Goal: Task Accomplishment & Management: Use online tool/utility

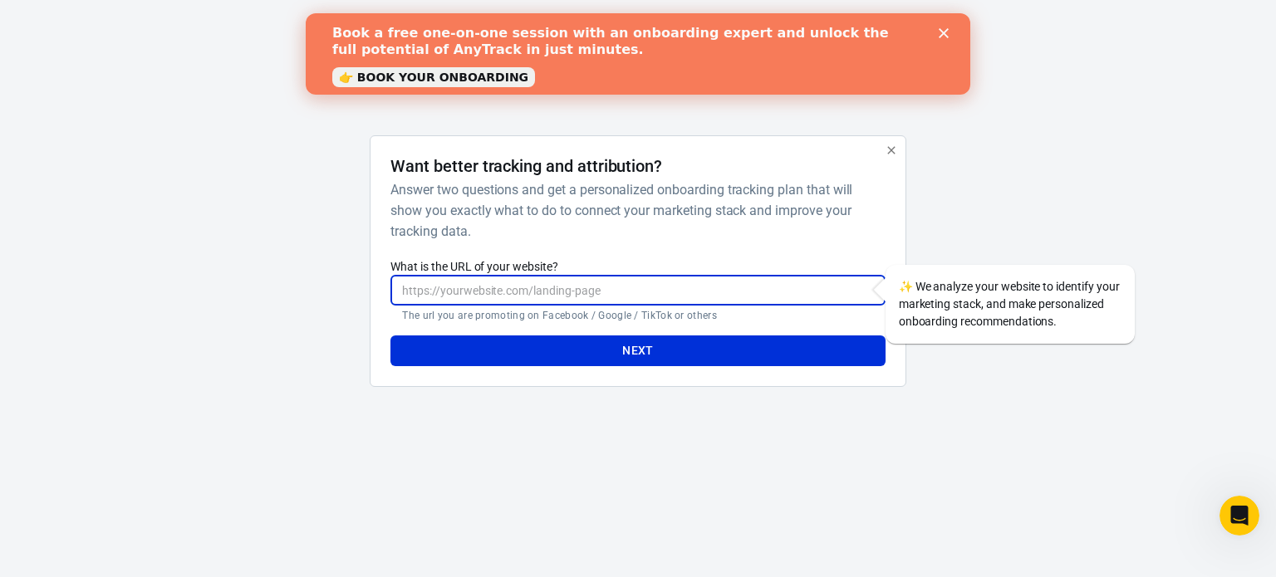
click at [552, 282] on input "What is the URL of your website?" at bounding box center [637, 290] width 494 height 31
paste input "https://bdcnews.site/titan2/"
type input "https://bdcnews.site/titan2/"
click at [611, 328] on div "Next" at bounding box center [637, 344] width 494 height 44
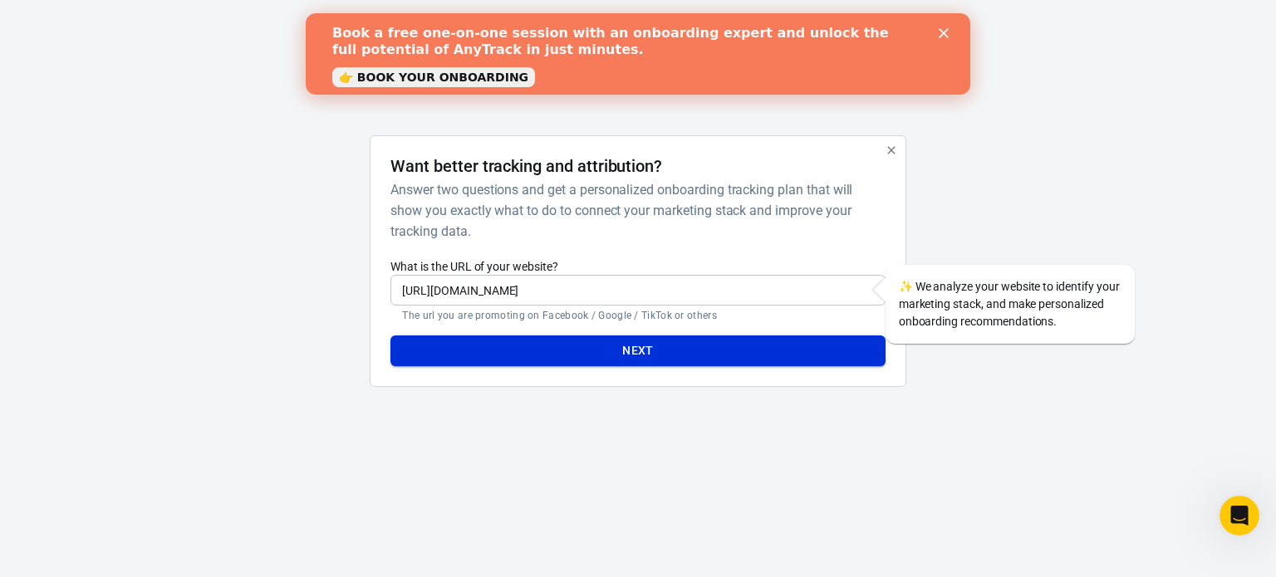
click at [620, 348] on button "Next" at bounding box center [637, 351] width 494 height 31
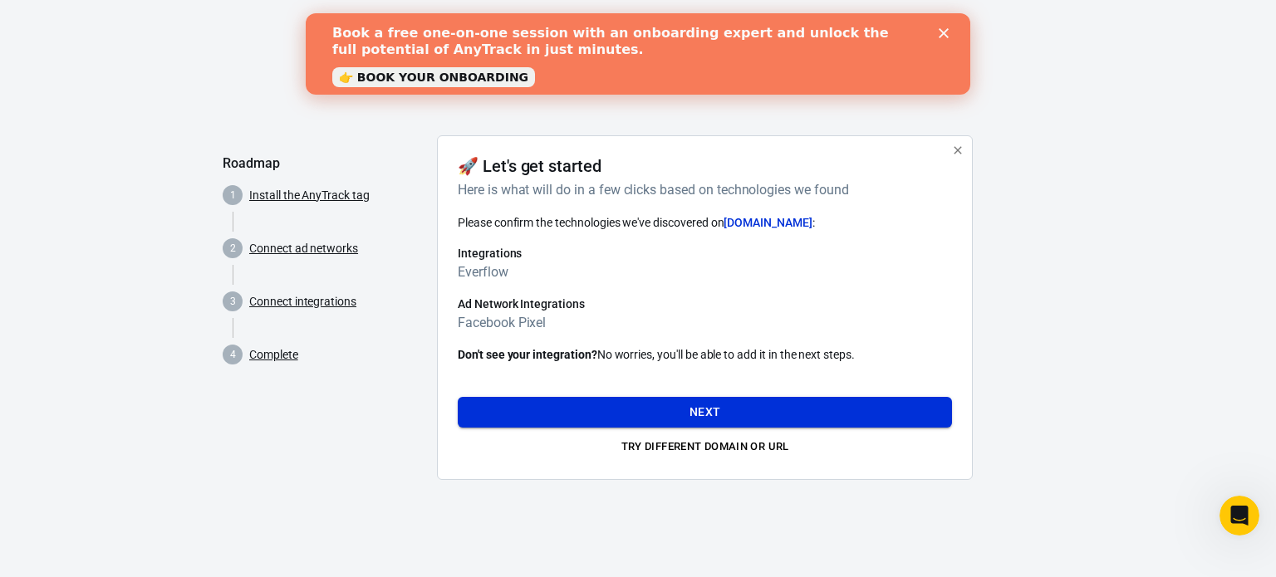
click at [691, 403] on button "Next" at bounding box center [705, 412] width 494 height 31
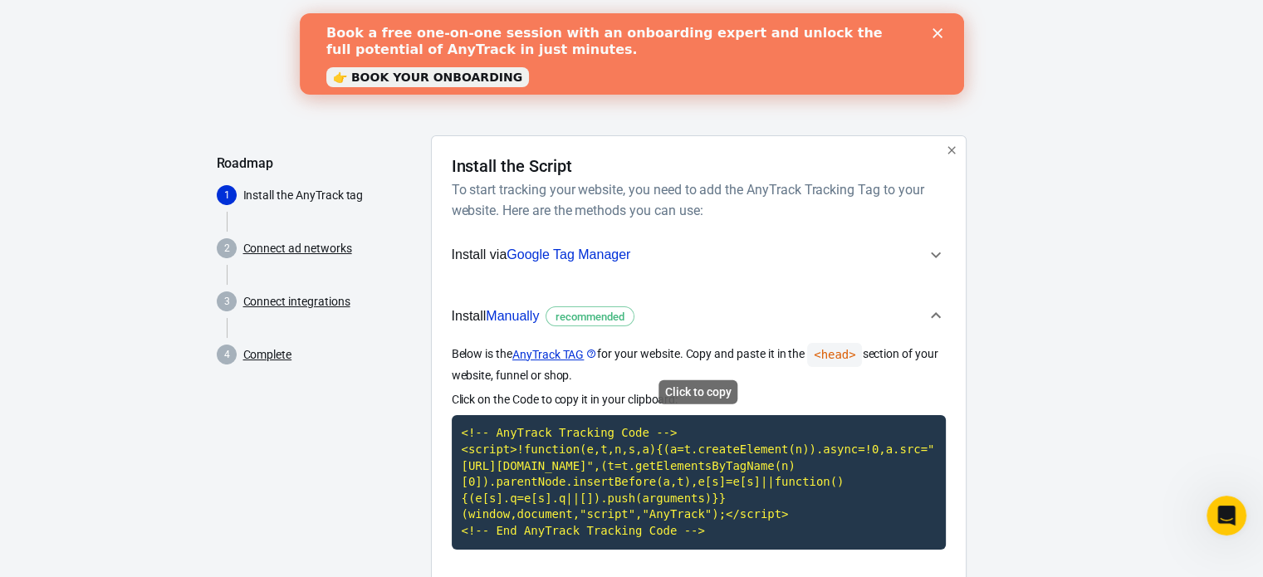
click at [694, 468] on code "<!-- AnyTrack Tracking Code --> <script>!function(e,t,n,s,a){(a=t.createElement…" at bounding box center [699, 482] width 494 height 134
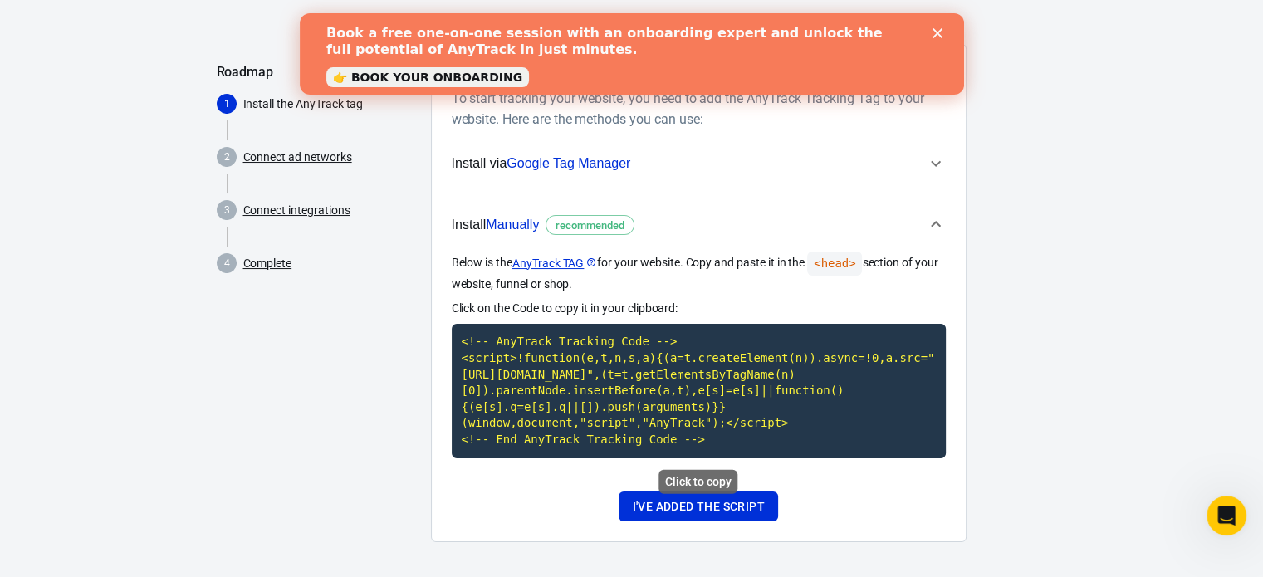
scroll to position [96, 0]
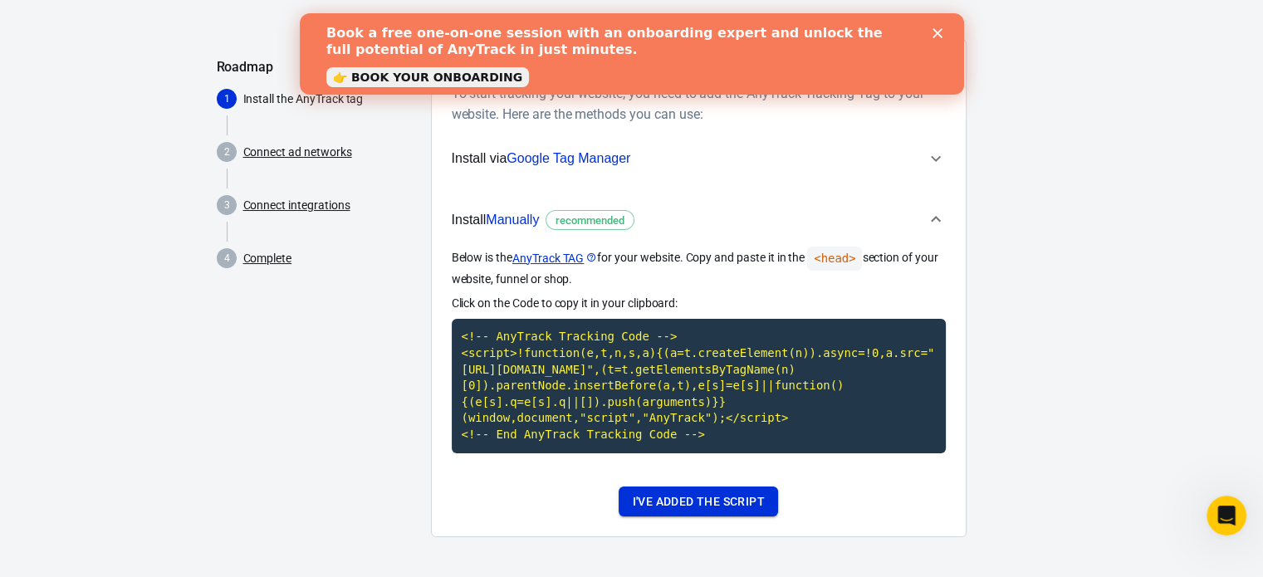
click at [711, 503] on button "I've added the script" at bounding box center [698, 502] width 159 height 31
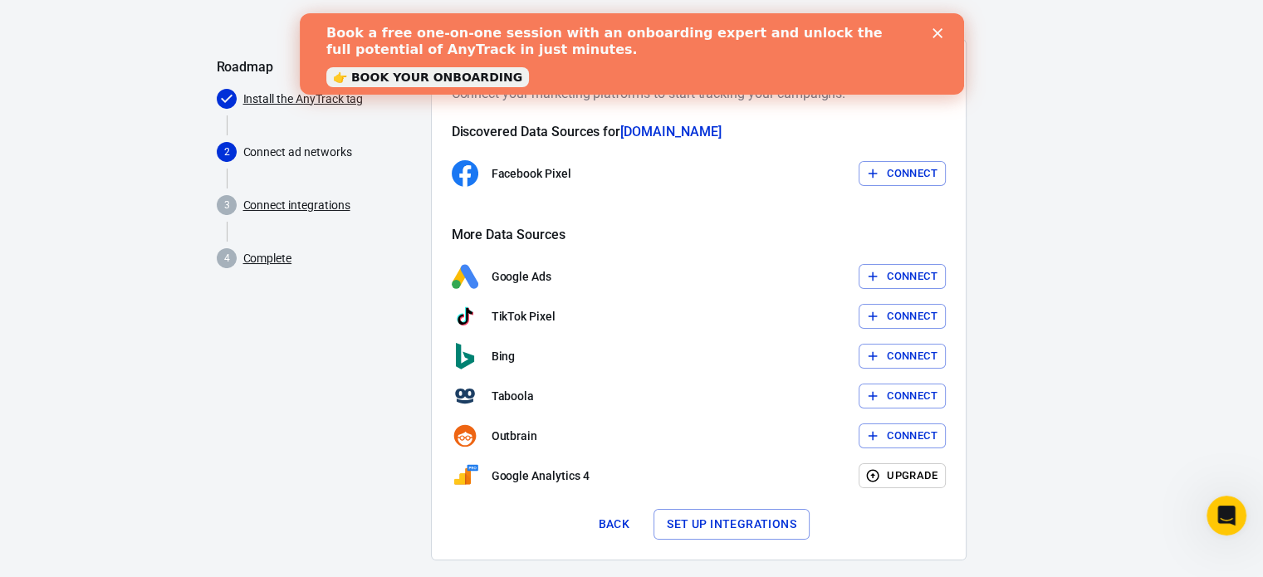
click at [920, 180] on button "Connect" at bounding box center [902, 174] width 87 height 26
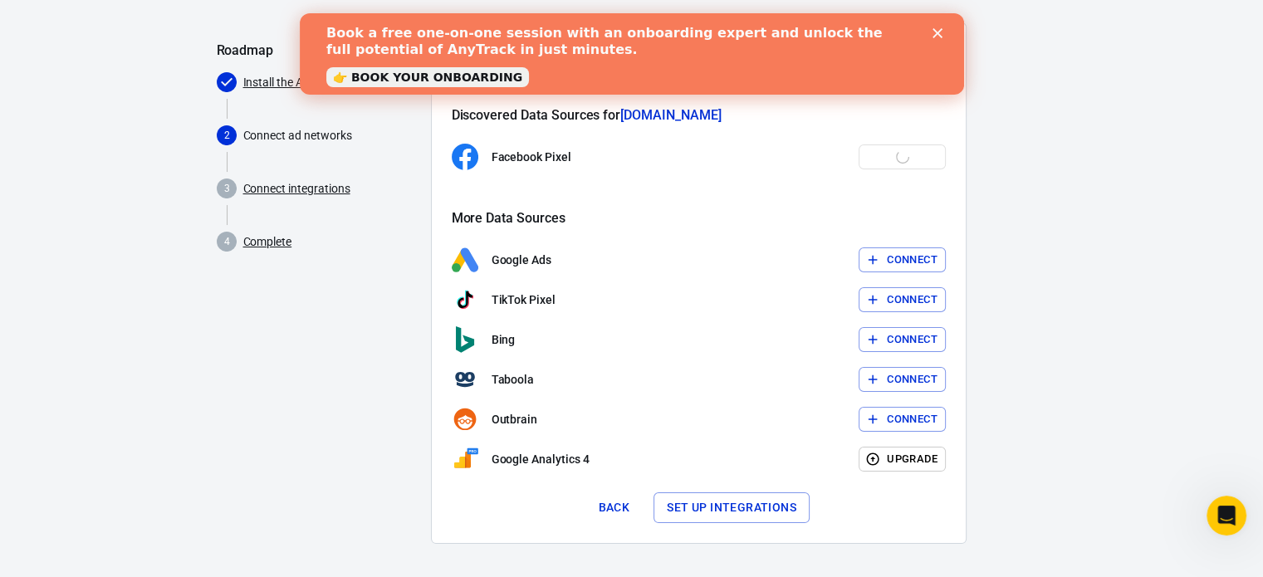
scroll to position [119, 0]
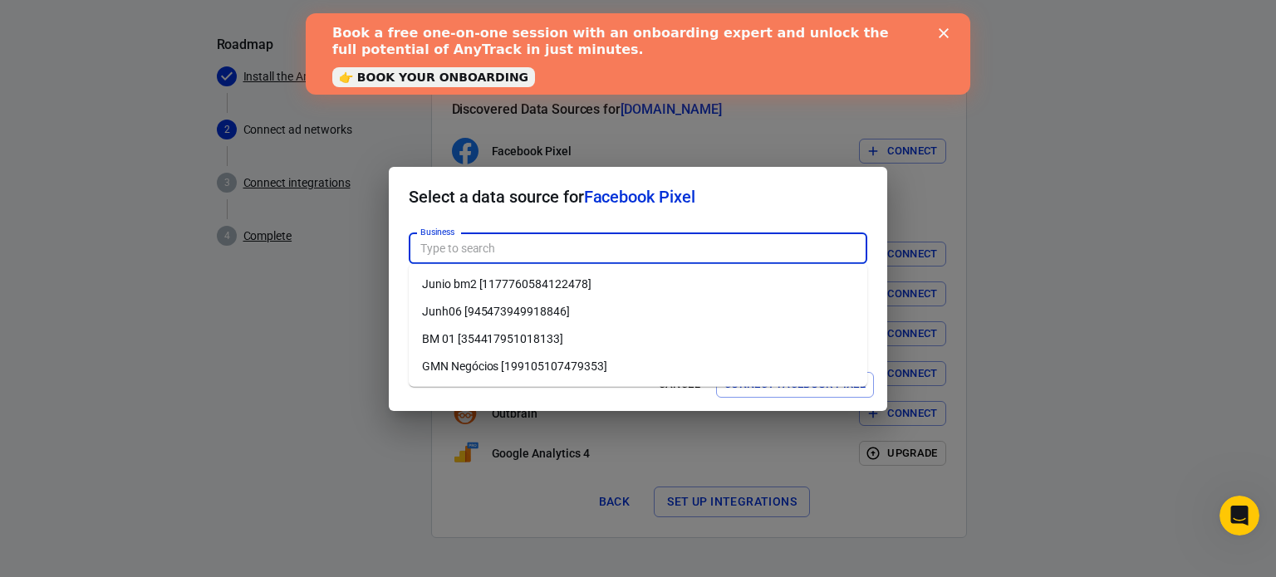
click at [495, 248] on input "Business" at bounding box center [637, 248] width 446 height 21
click at [505, 361] on li "GMN Negócios [199105107479353]" at bounding box center [638, 366] width 459 height 27
type input "GMN Negócios [199105107479353]"
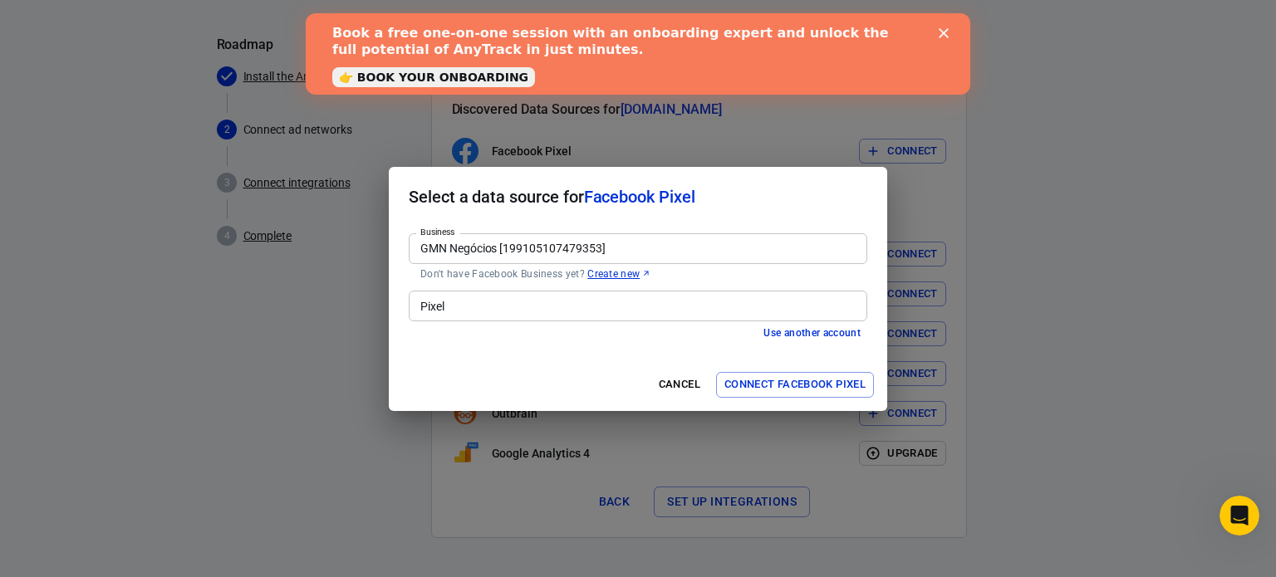
click at [538, 300] on input "Pixel" at bounding box center [637, 306] width 446 height 21
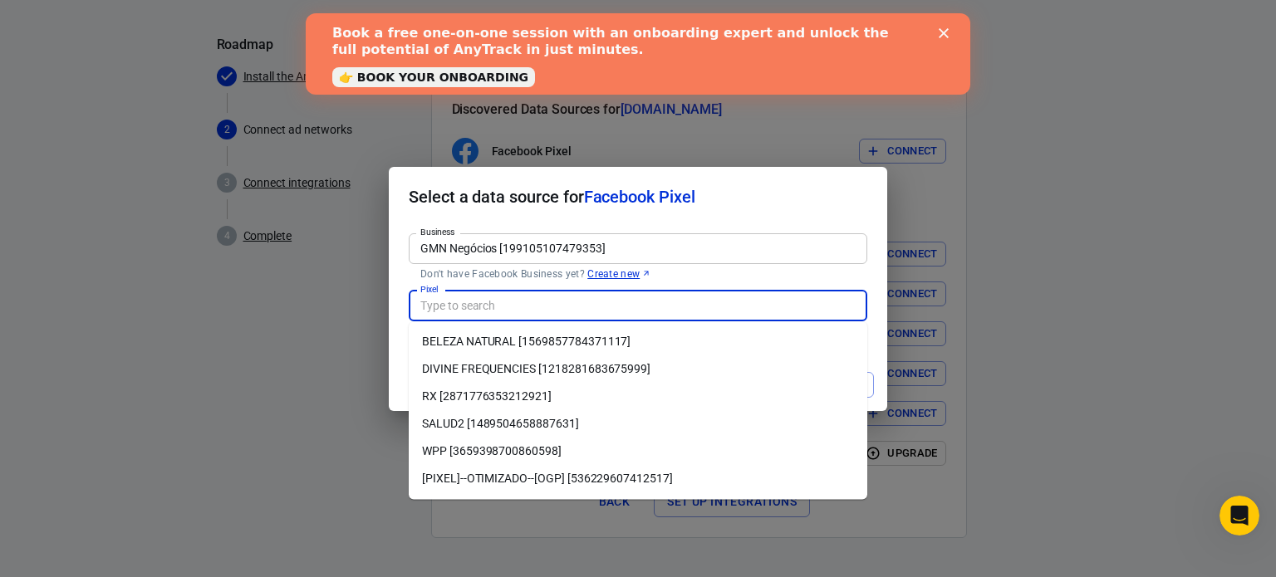
click at [544, 330] on li "BELEZA NATURAL [1569857784371117]" at bounding box center [638, 341] width 459 height 27
type input "BELEZA NATURAL [1569857784371117]"
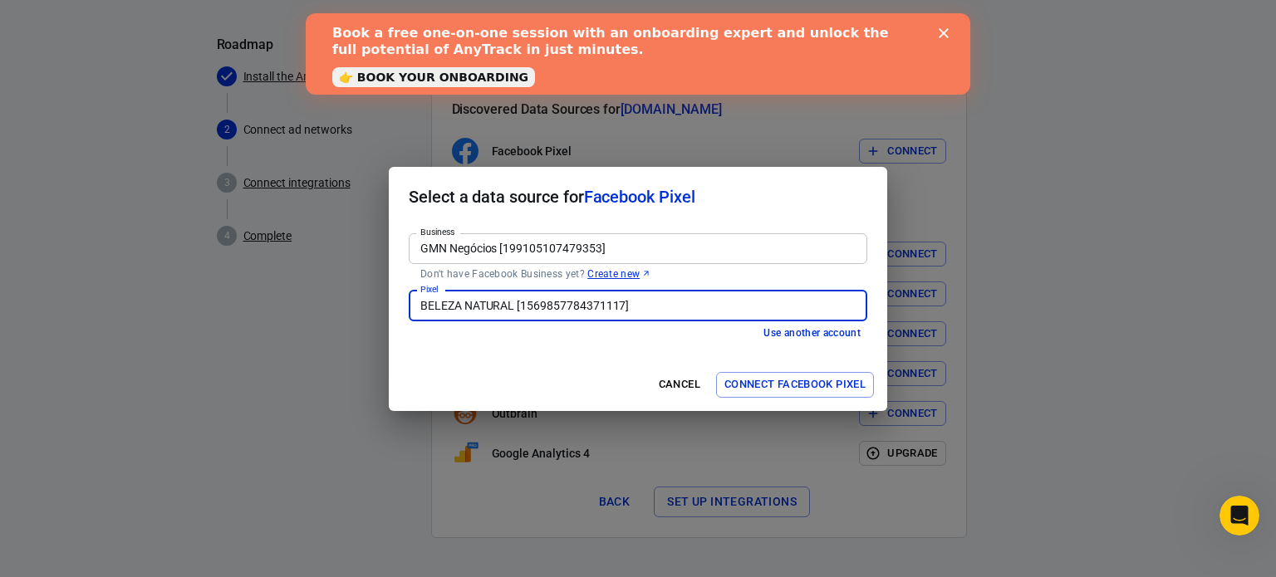
click at [770, 391] on button "Connect Facebook Pixel" at bounding box center [795, 385] width 158 height 26
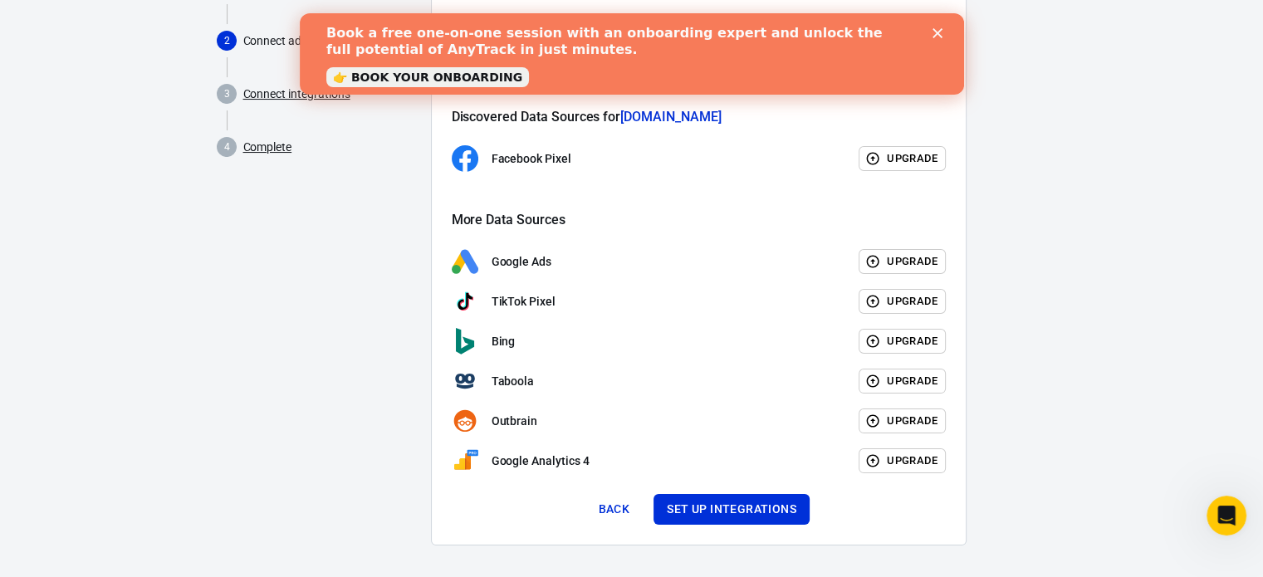
scroll to position [215, 0]
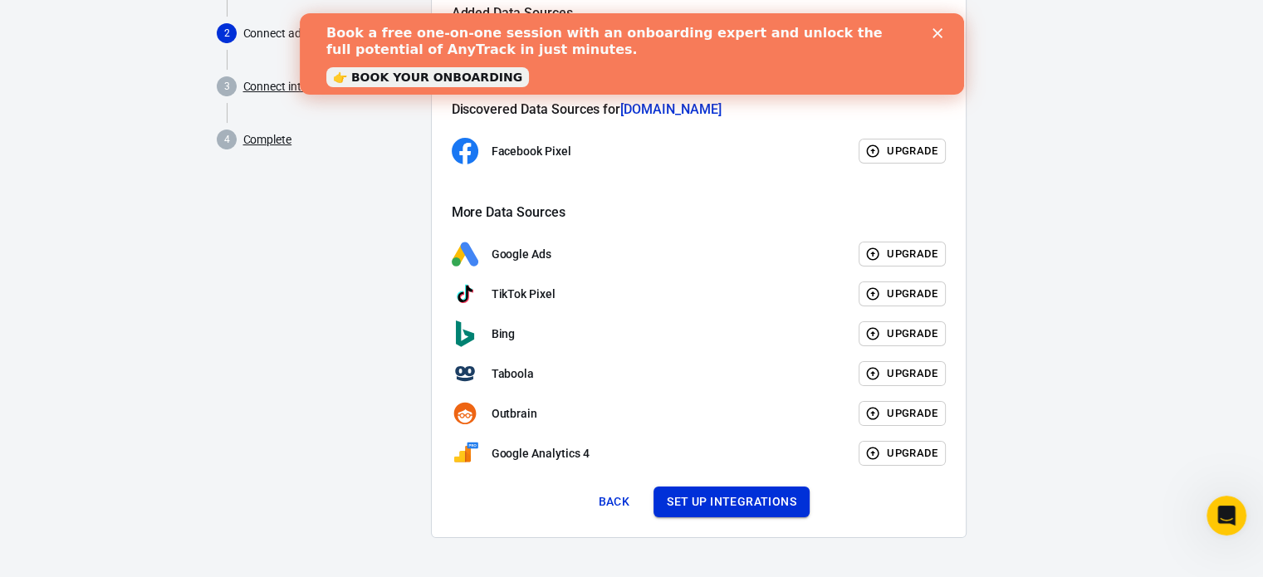
click at [742, 508] on button "Set up integrations" at bounding box center [732, 502] width 156 height 31
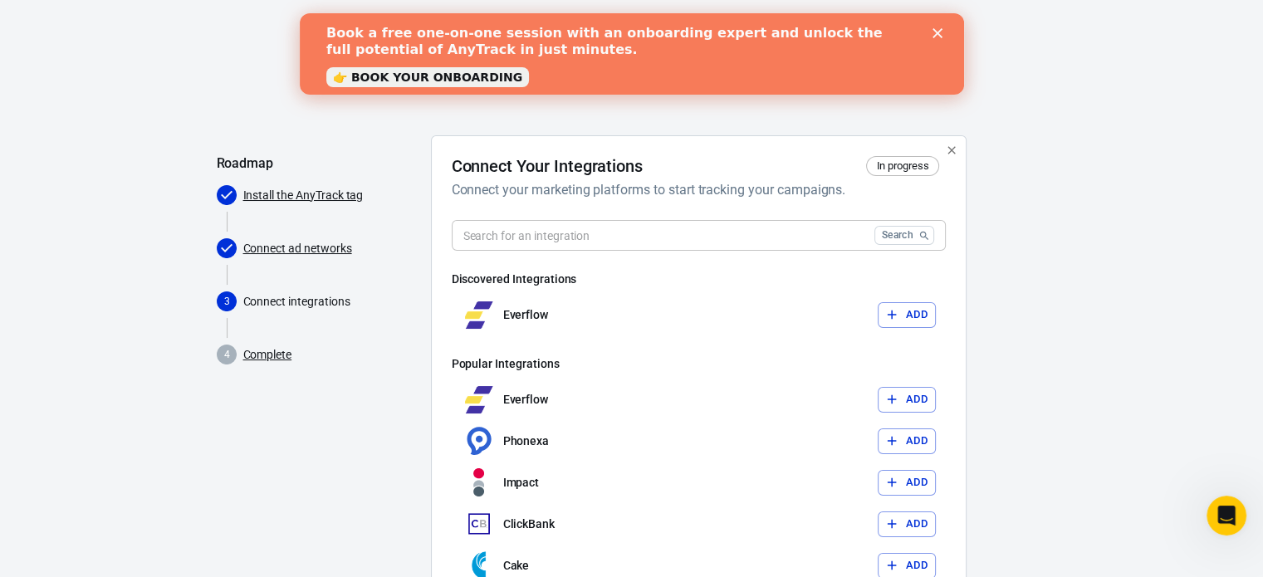
click at [731, 240] on input "text" at bounding box center [660, 235] width 416 height 31
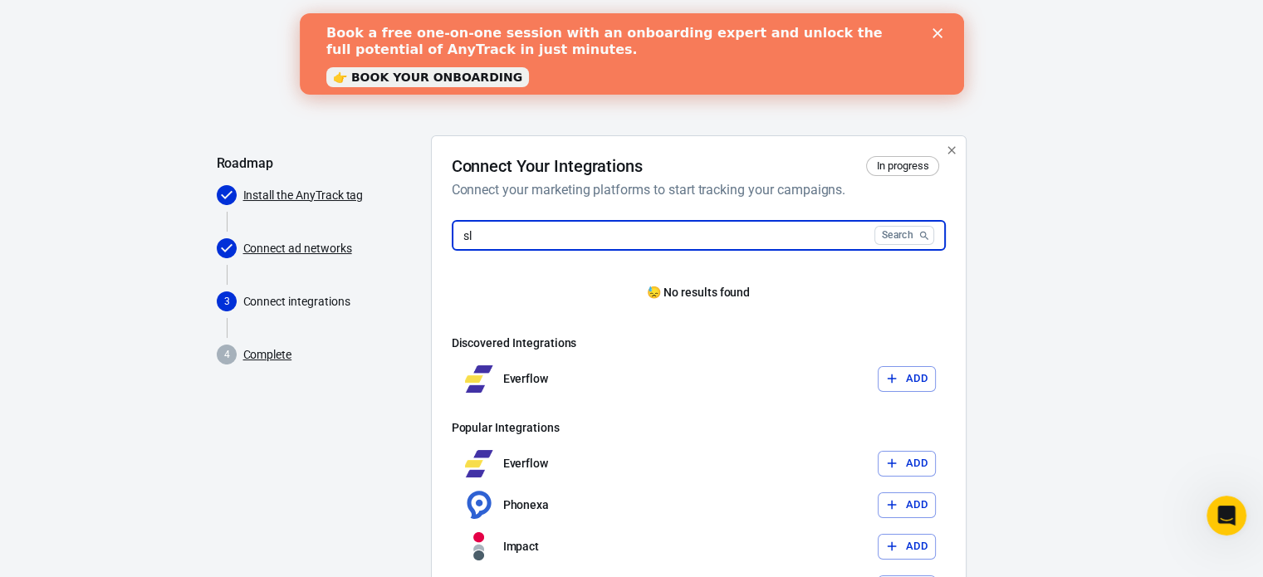
type input "s"
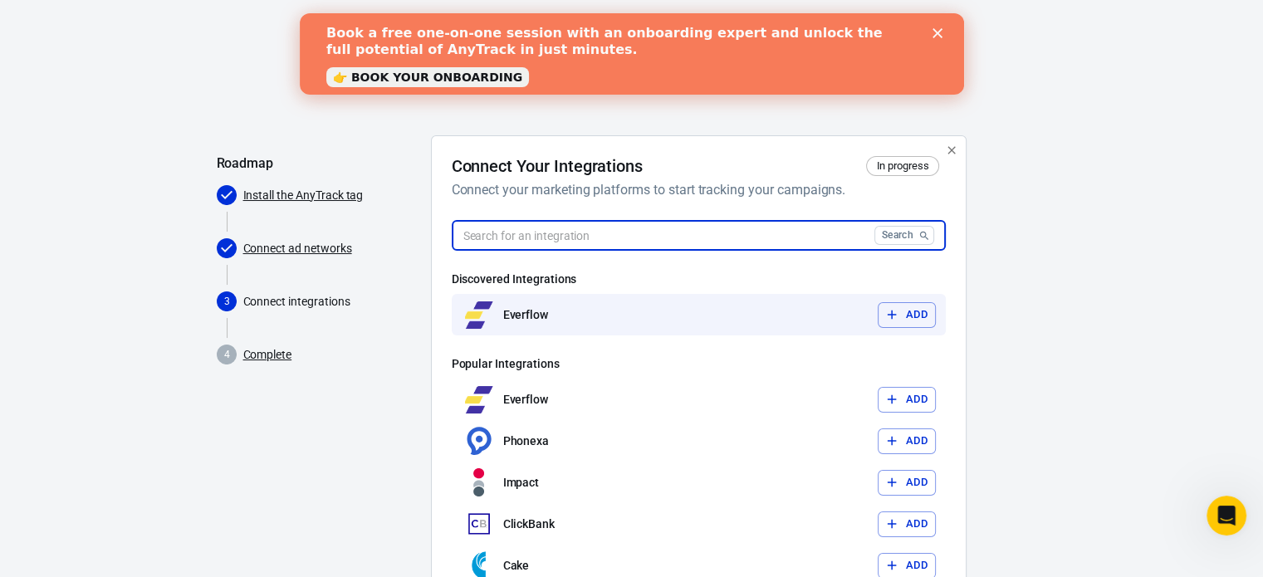
click at [908, 316] on button "Add" at bounding box center [907, 315] width 58 height 26
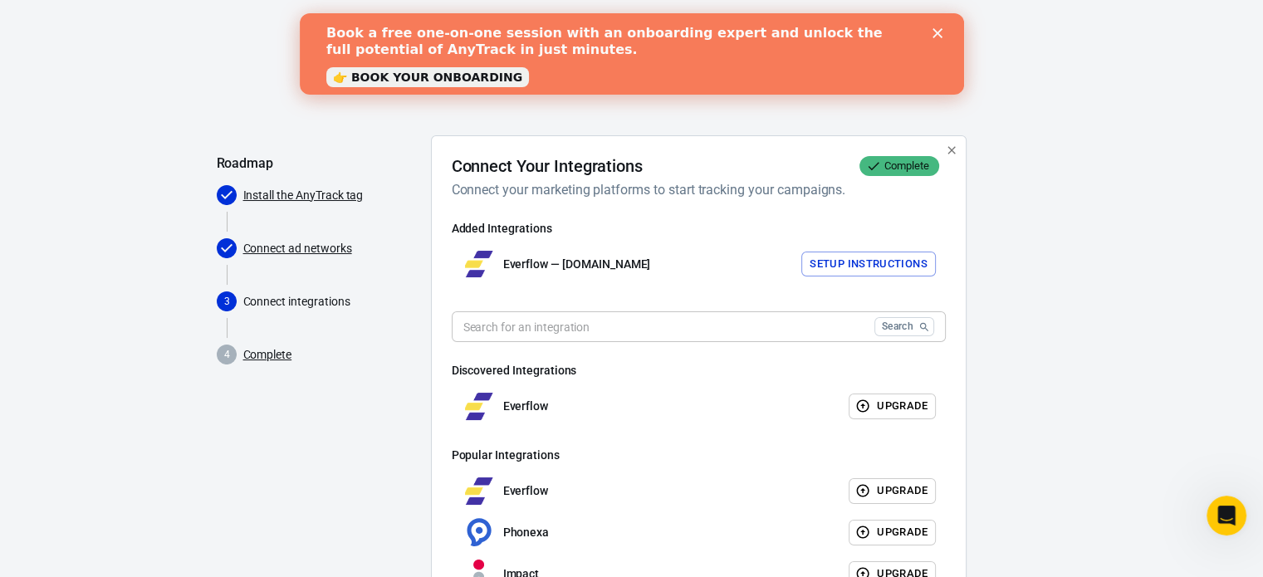
click at [858, 261] on button "Setup Instructions" at bounding box center [869, 265] width 135 height 26
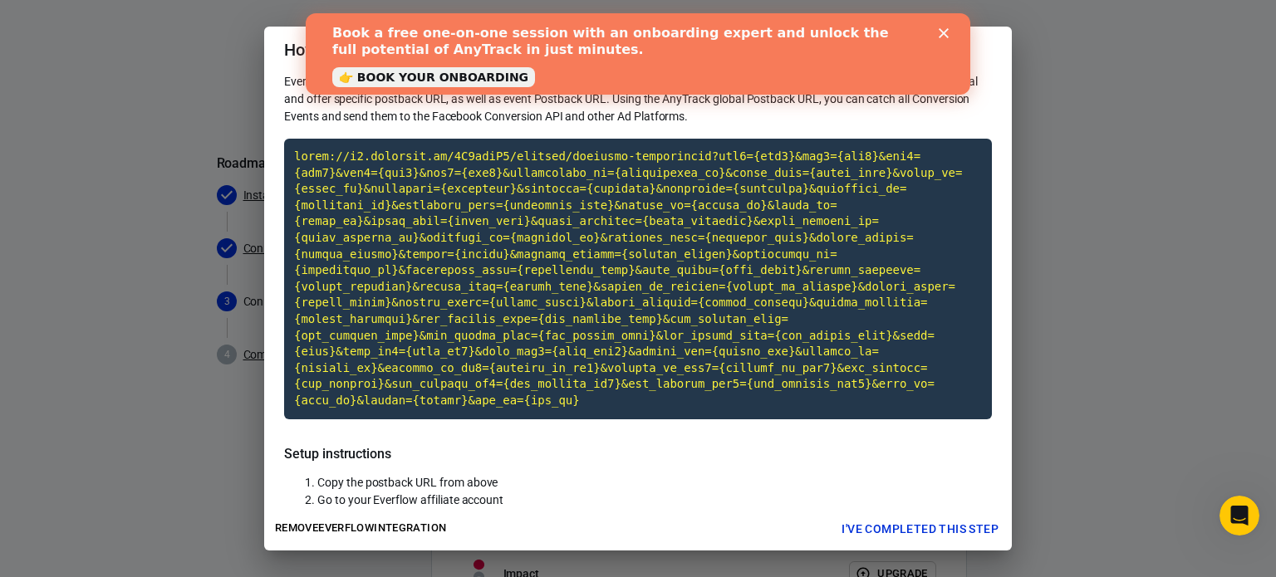
click at [941, 35] on polygon "Close" at bounding box center [944, 33] width 10 height 10
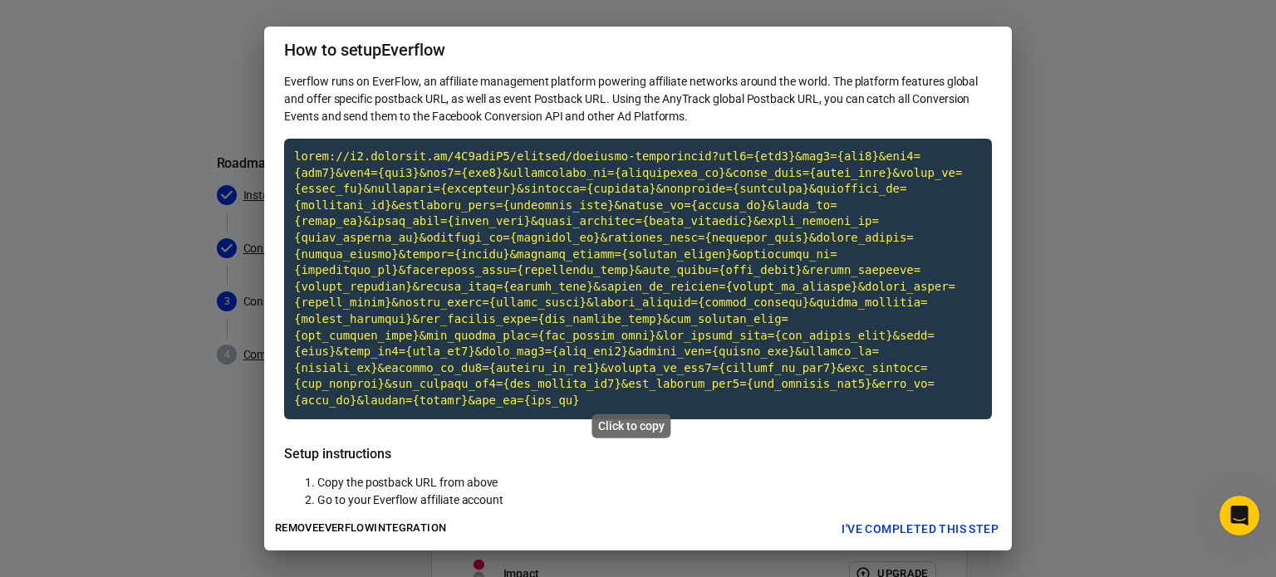
click at [575, 228] on code "Click to copy" at bounding box center [638, 279] width 708 height 281
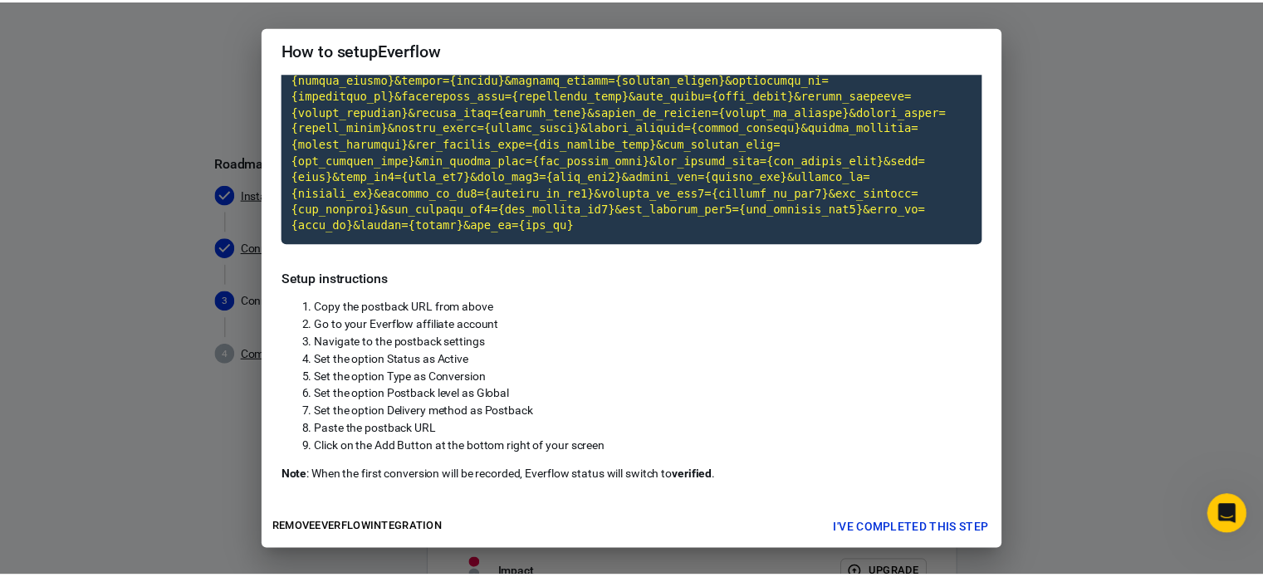
scroll to position [178, 0]
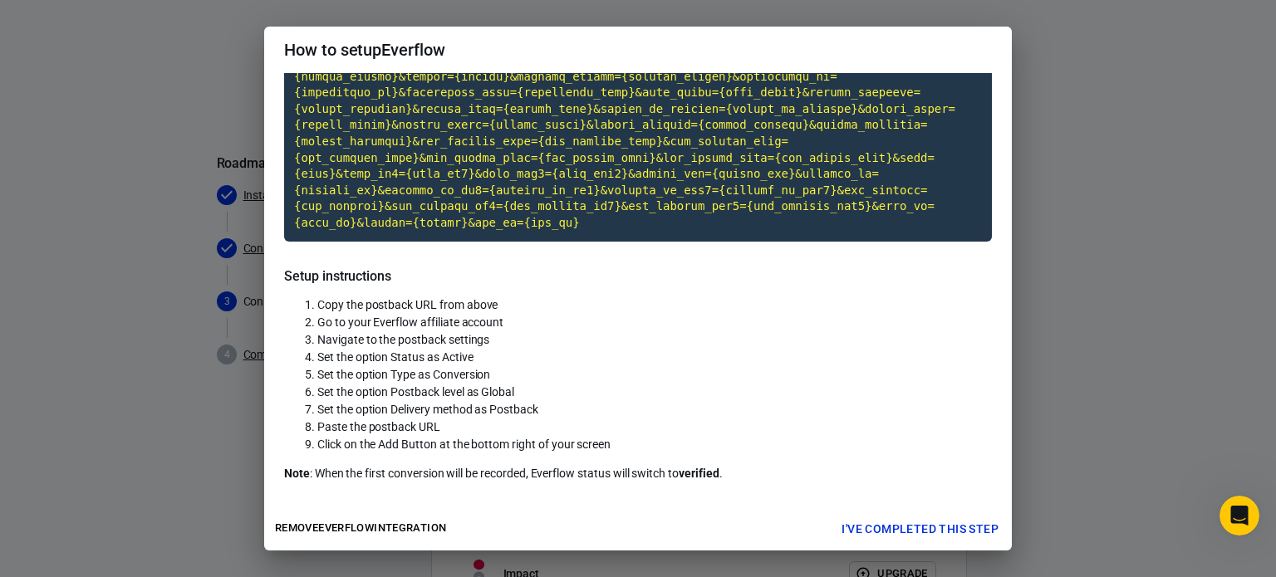
click at [930, 519] on button "I've completed this step" at bounding box center [920, 529] width 170 height 31
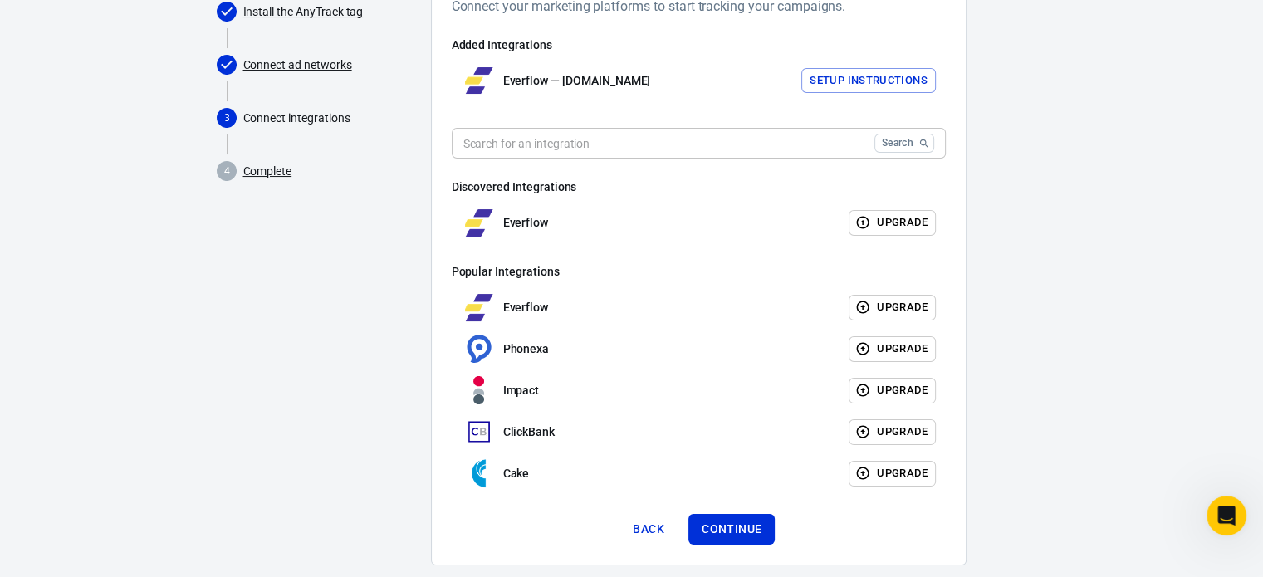
scroll to position [211, 0]
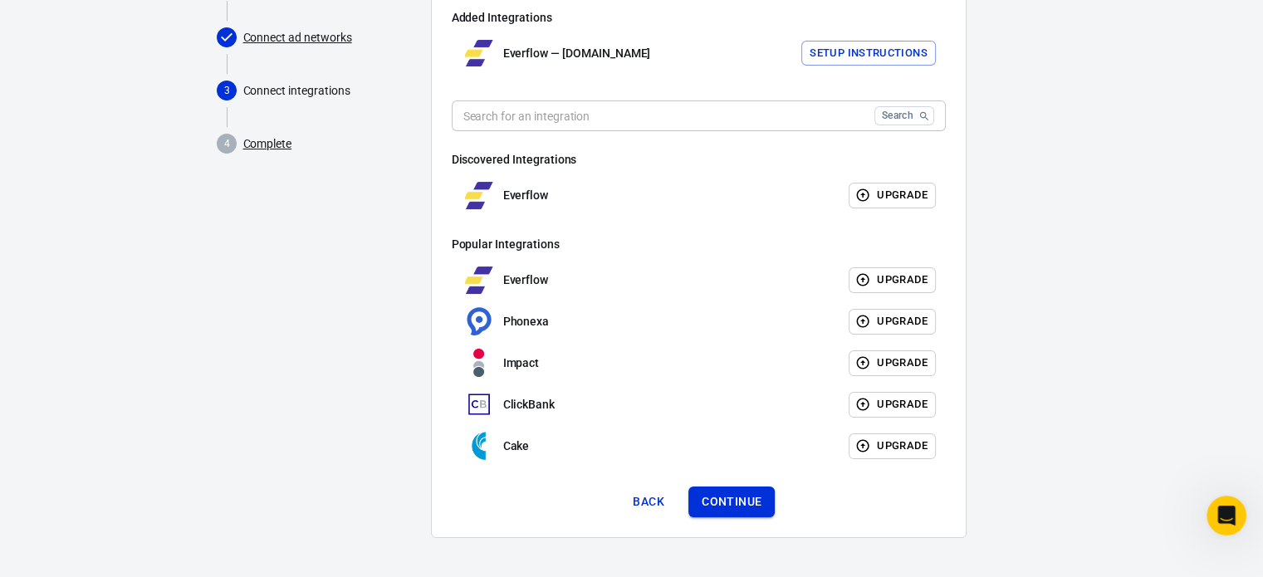
click at [758, 493] on button "Continue" at bounding box center [732, 502] width 86 height 31
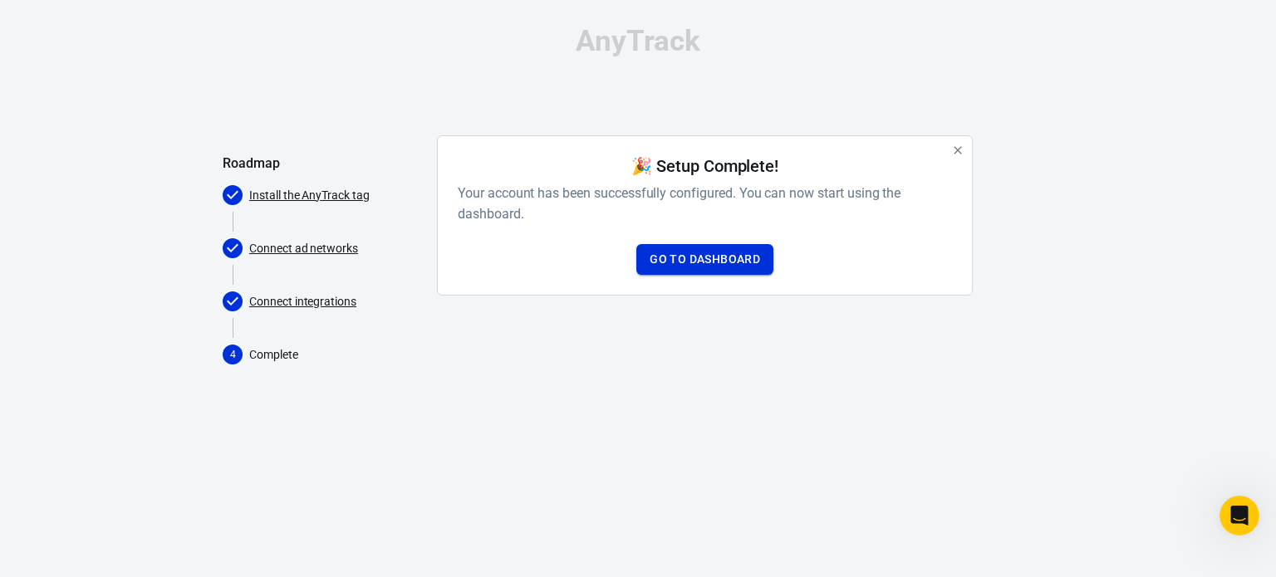
click at [751, 271] on link "Go to Dashboard" at bounding box center [704, 259] width 137 height 31
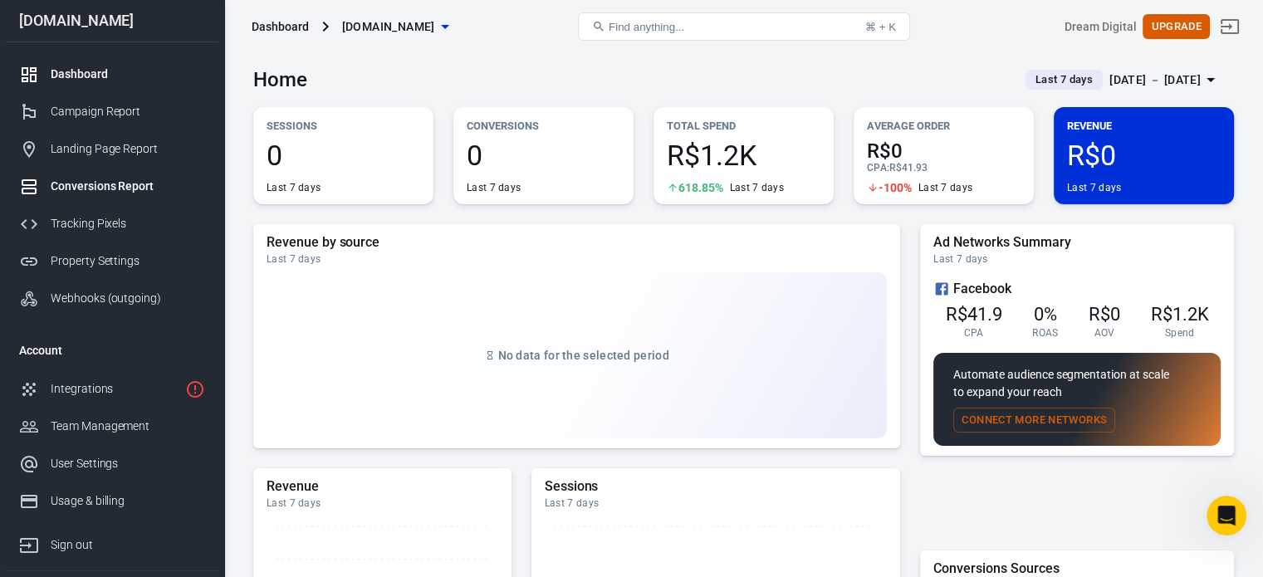
scroll to position [77, 0]
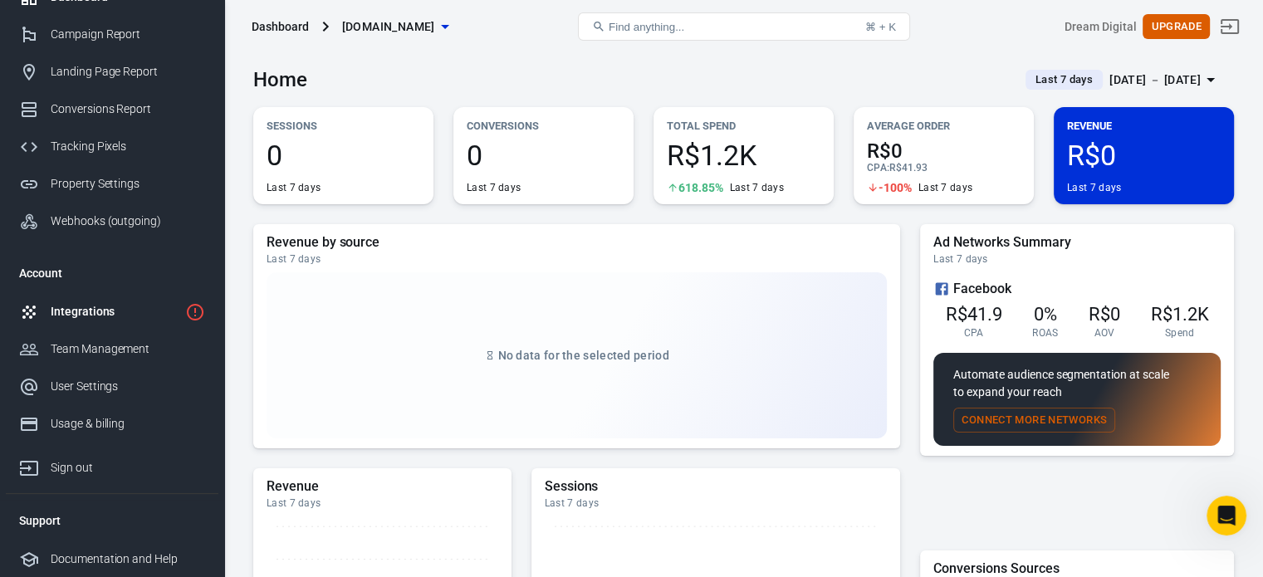
click at [125, 312] on div "Integrations" at bounding box center [115, 311] width 128 height 17
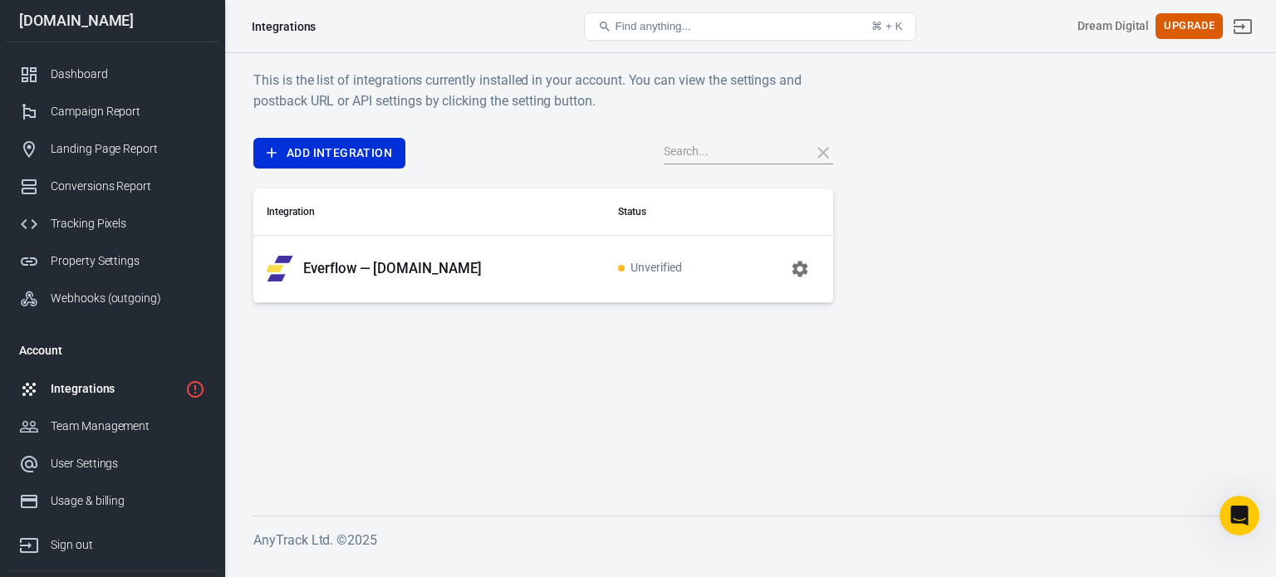
click at [797, 265] on icon "button" at bounding box center [800, 269] width 16 height 16
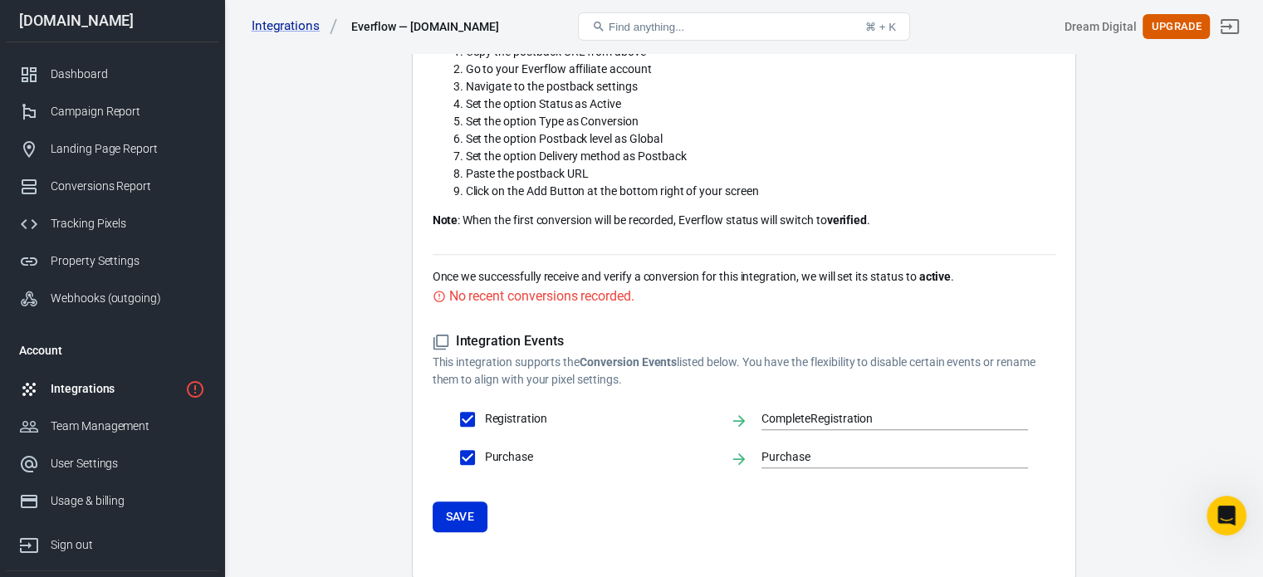
scroll to position [638, 0]
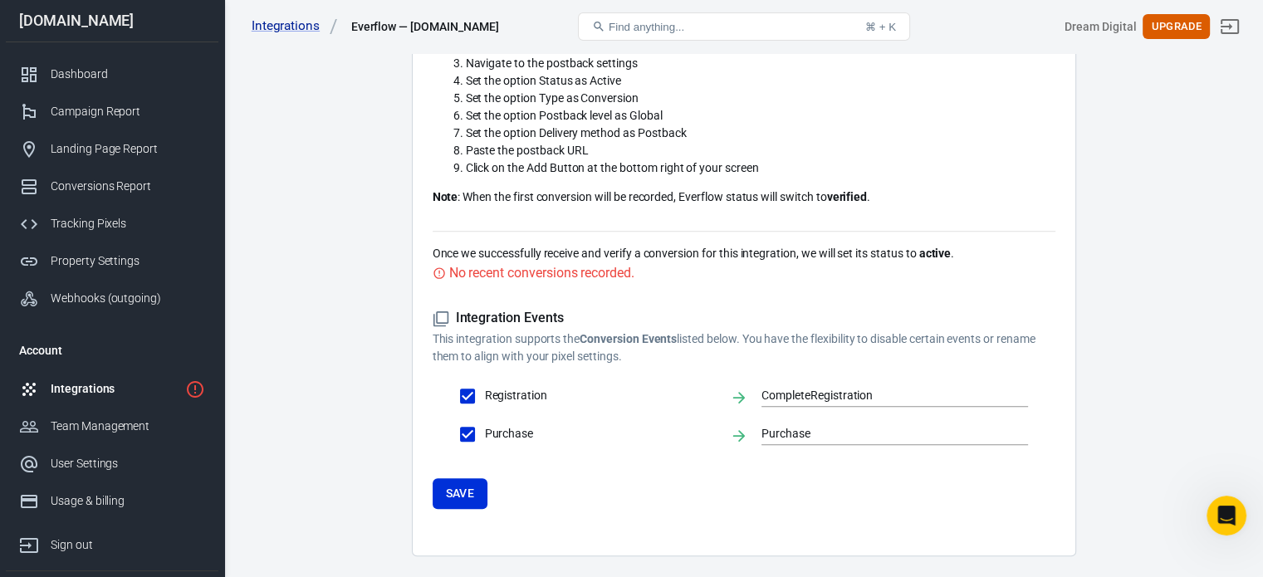
click at [443, 311] on icon at bounding box center [441, 319] width 17 height 17
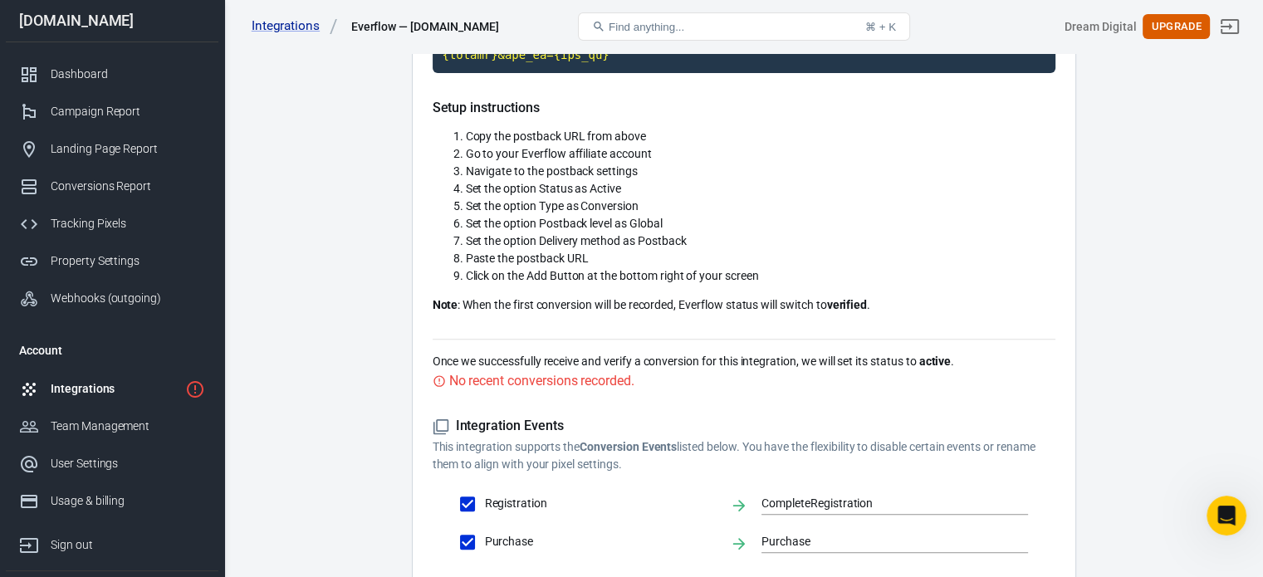
scroll to position [389, 0]
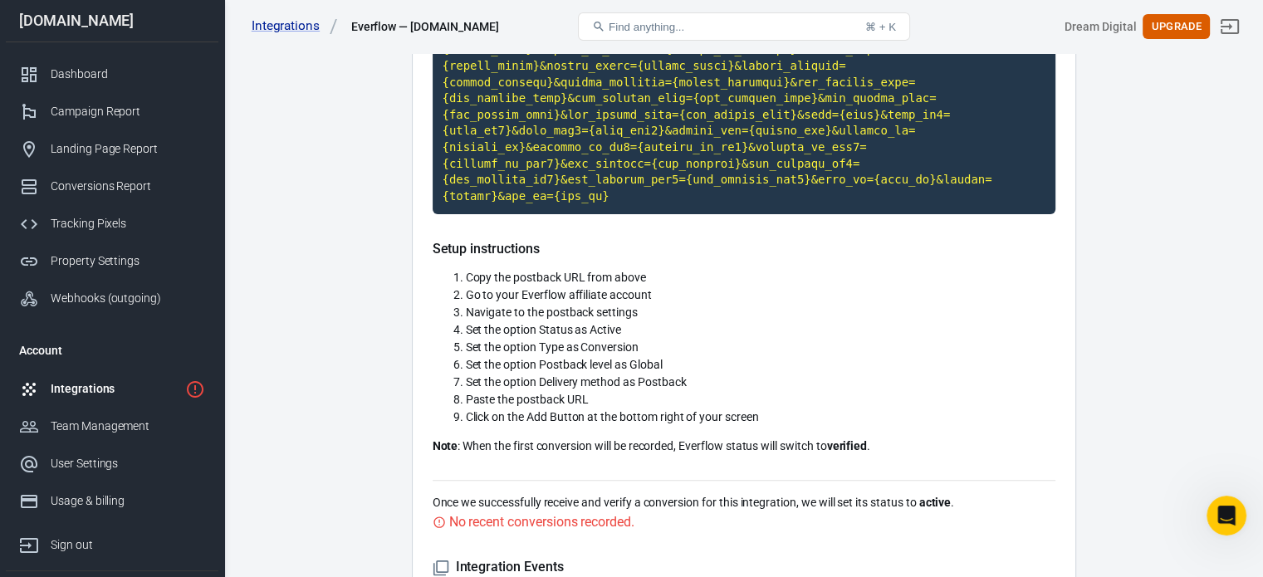
click at [602, 438] on p "Note : When the first conversion will be recorded, Everflow status will switch …" at bounding box center [744, 446] width 623 height 17
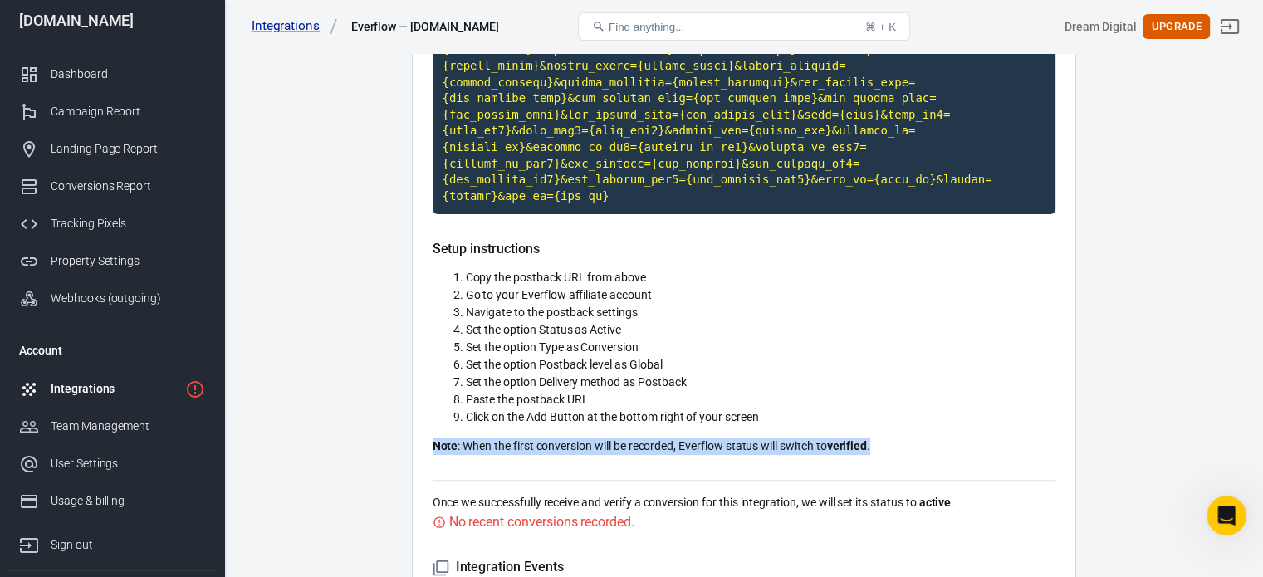
click at [602, 438] on p "Note : When the first conversion will be recorded, Everflow status will switch …" at bounding box center [744, 446] width 623 height 17
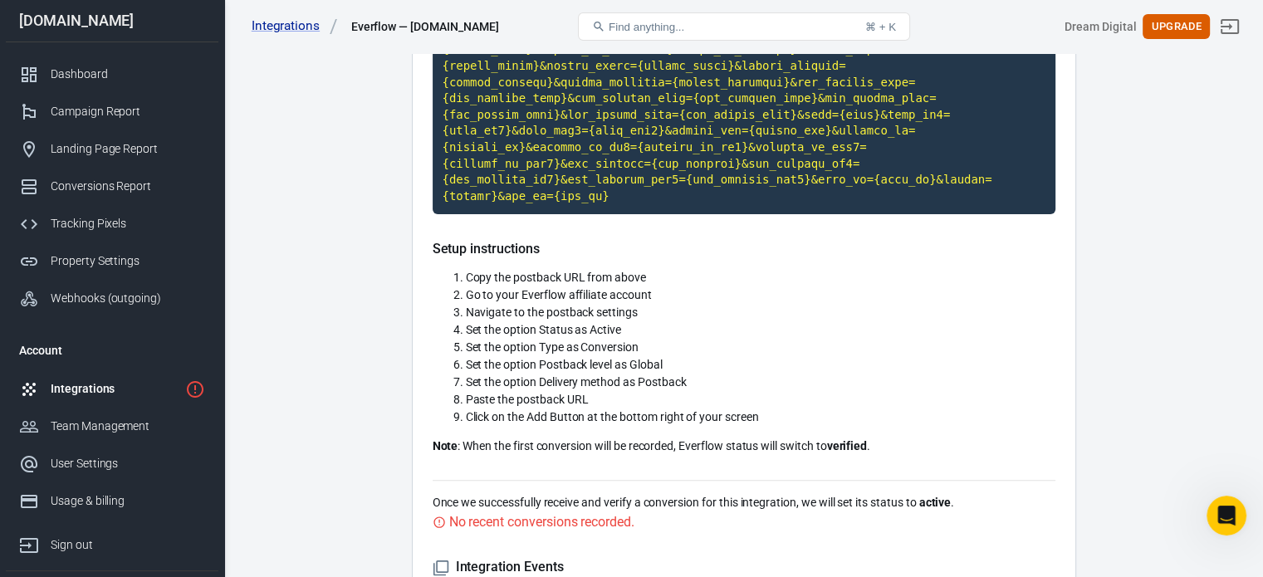
click at [1035, 304] on li "Navigate to the postback settings" at bounding box center [761, 312] width 590 height 17
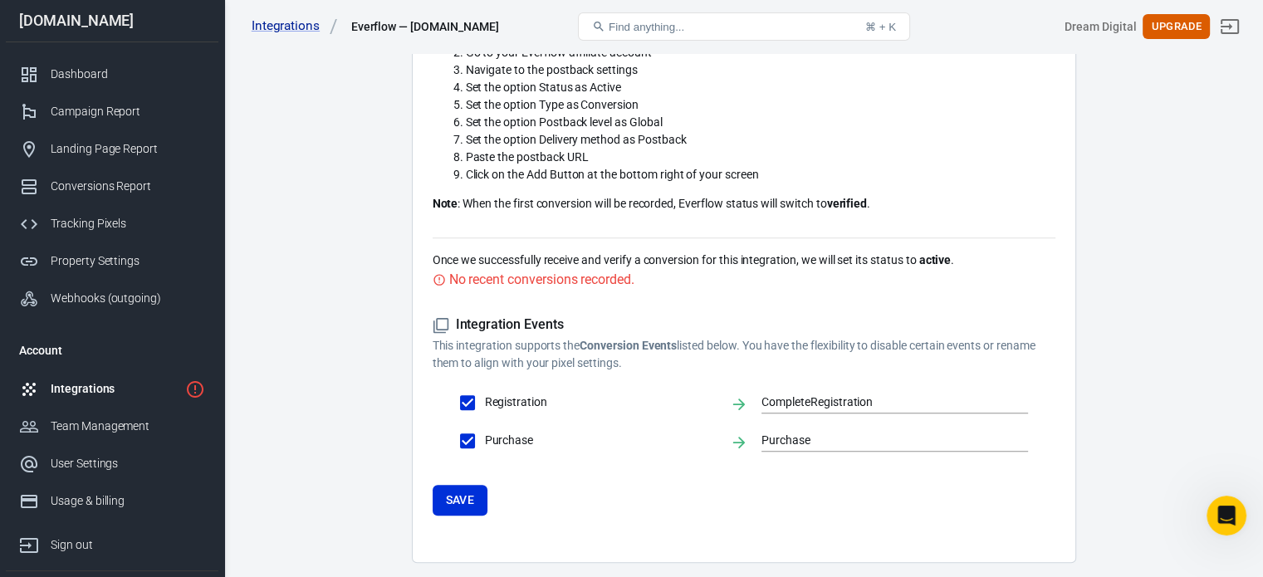
scroll to position [638, 0]
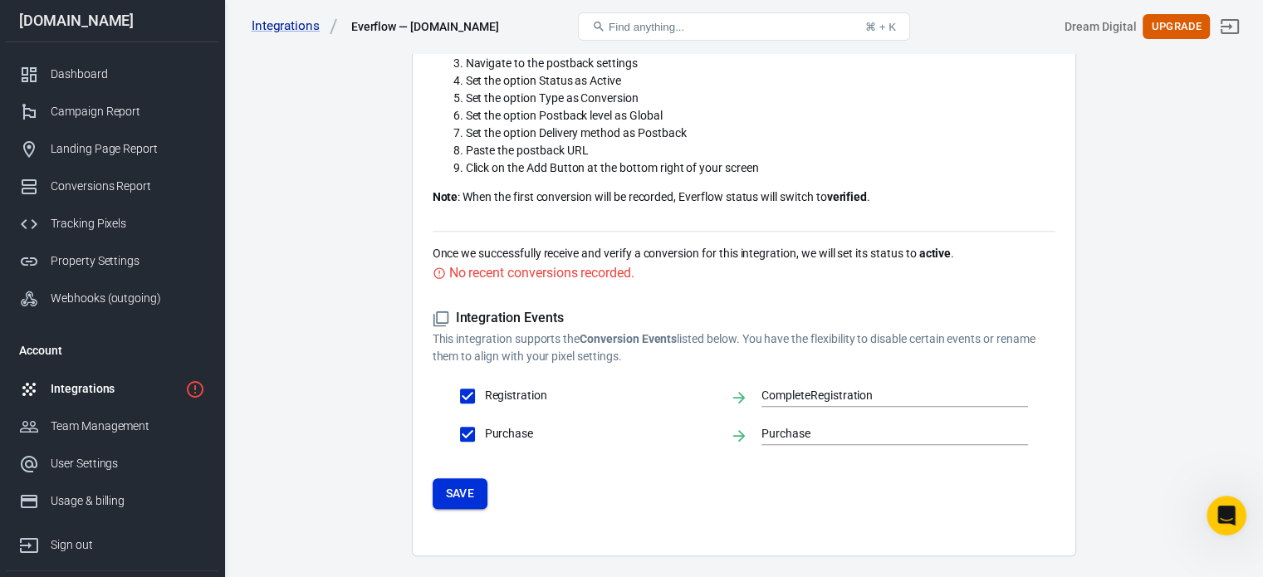
click at [475, 478] on button "Save" at bounding box center [461, 493] width 56 height 31
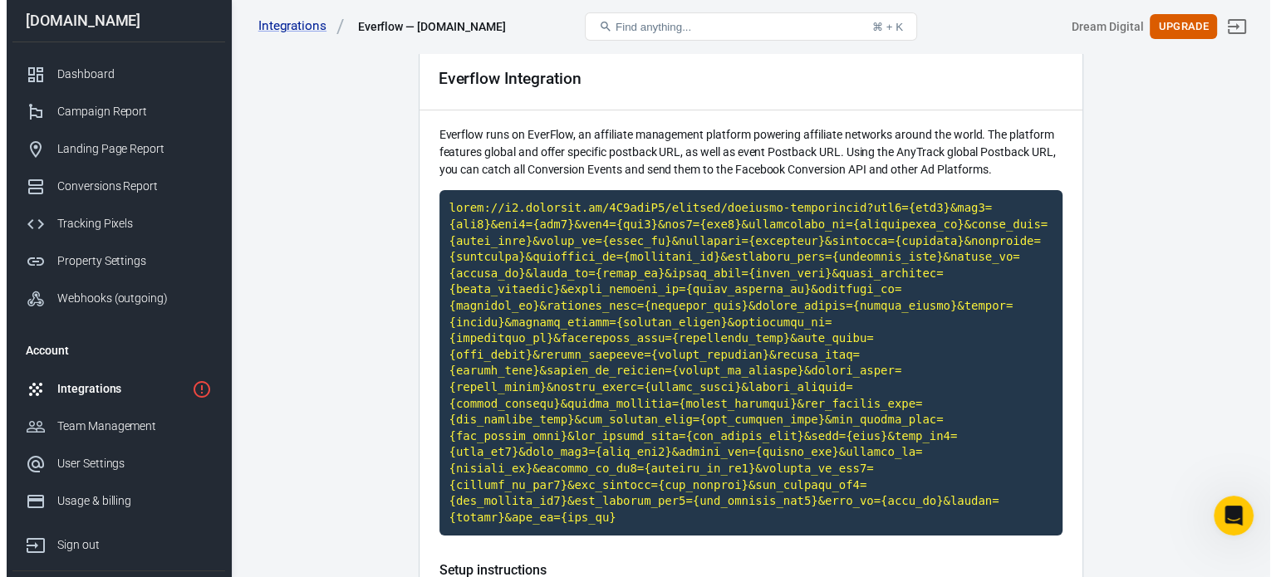
scroll to position [0, 0]
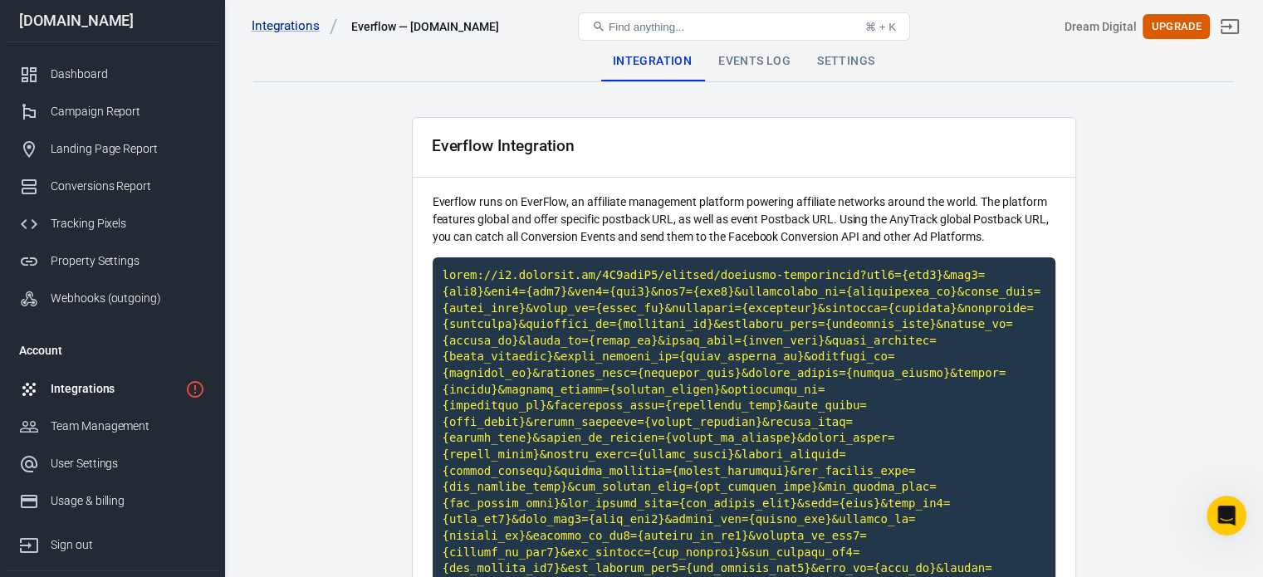
click at [168, 381] on div "Integrations" at bounding box center [115, 388] width 128 height 17
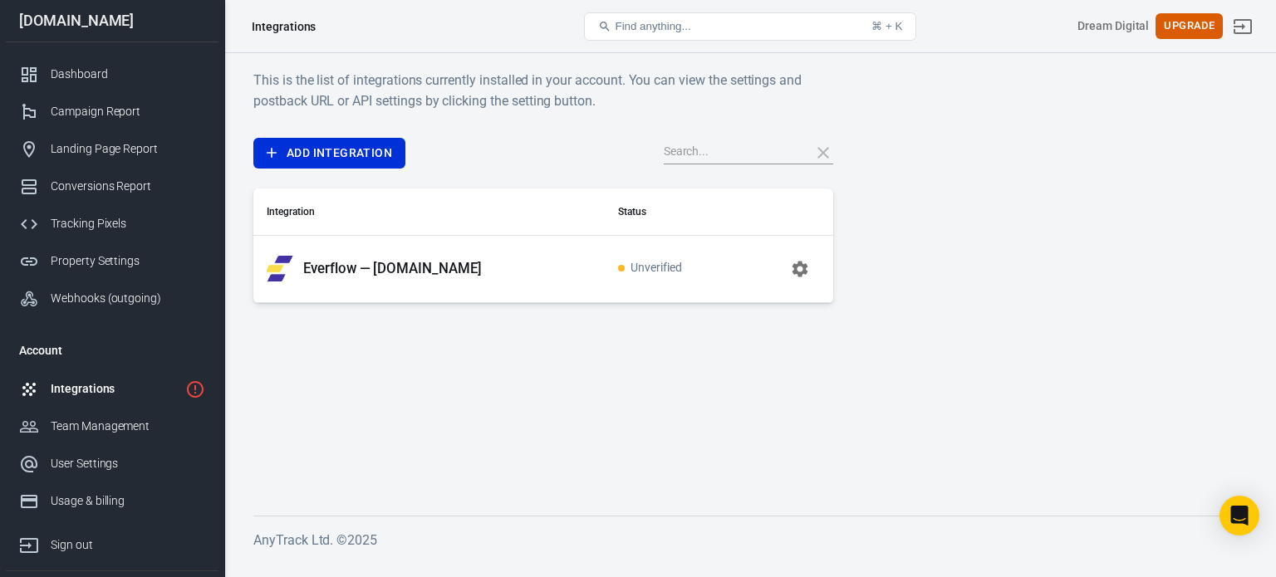
click at [797, 275] on icon "button" at bounding box center [800, 269] width 16 height 16
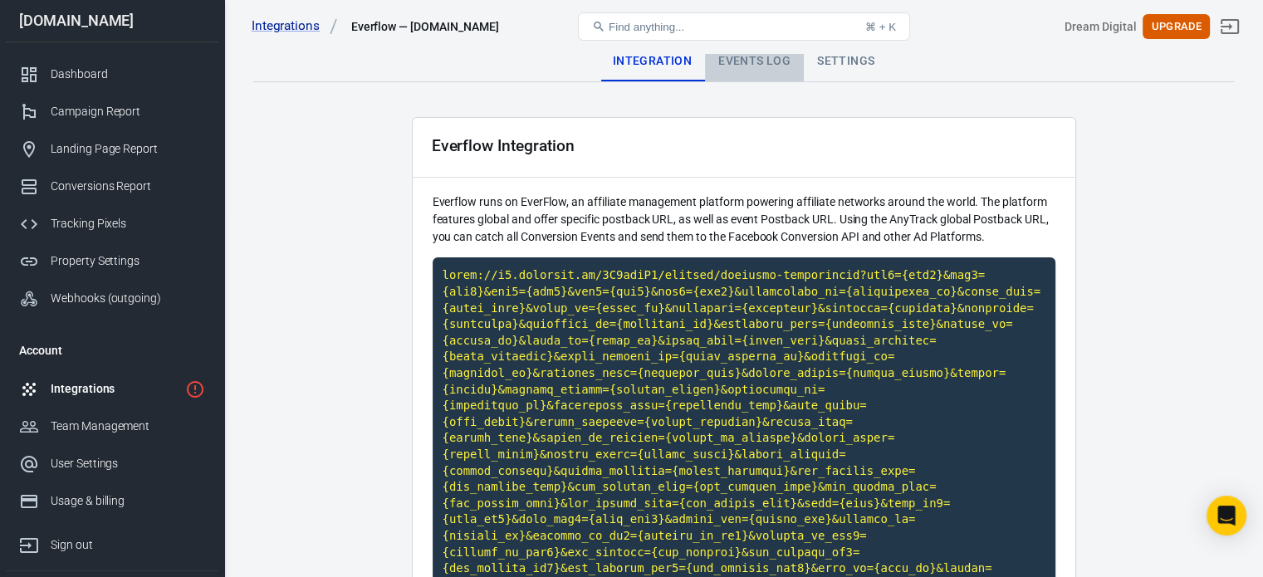
click at [777, 61] on div "Events Log" at bounding box center [754, 62] width 99 height 40
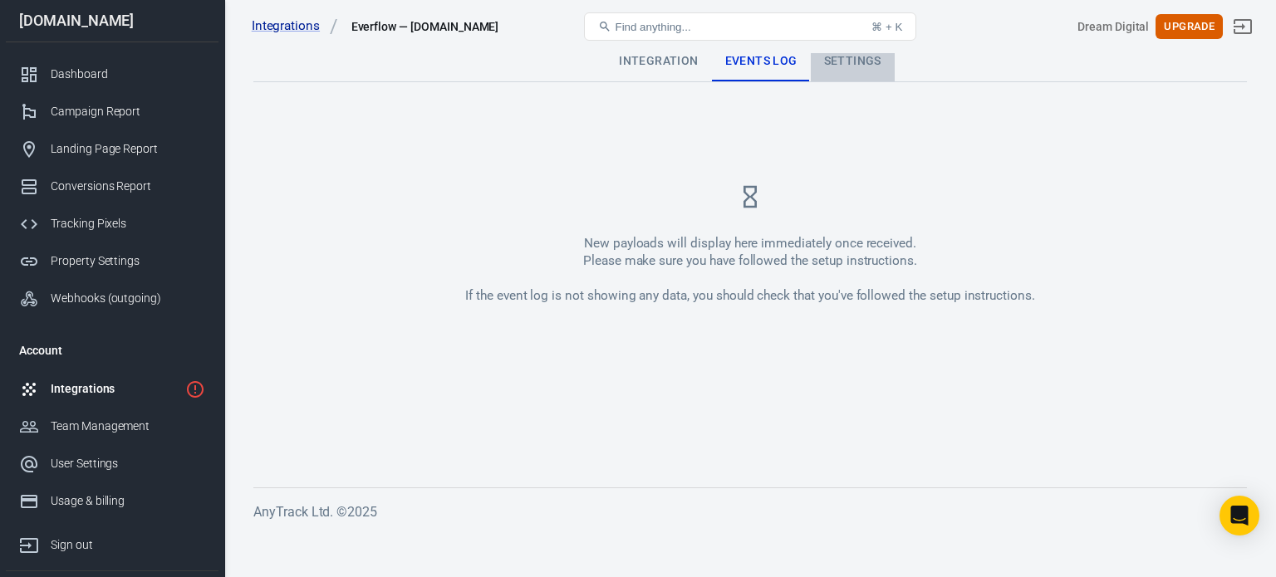
click at [843, 74] on div "Settings" at bounding box center [853, 62] width 84 height 40
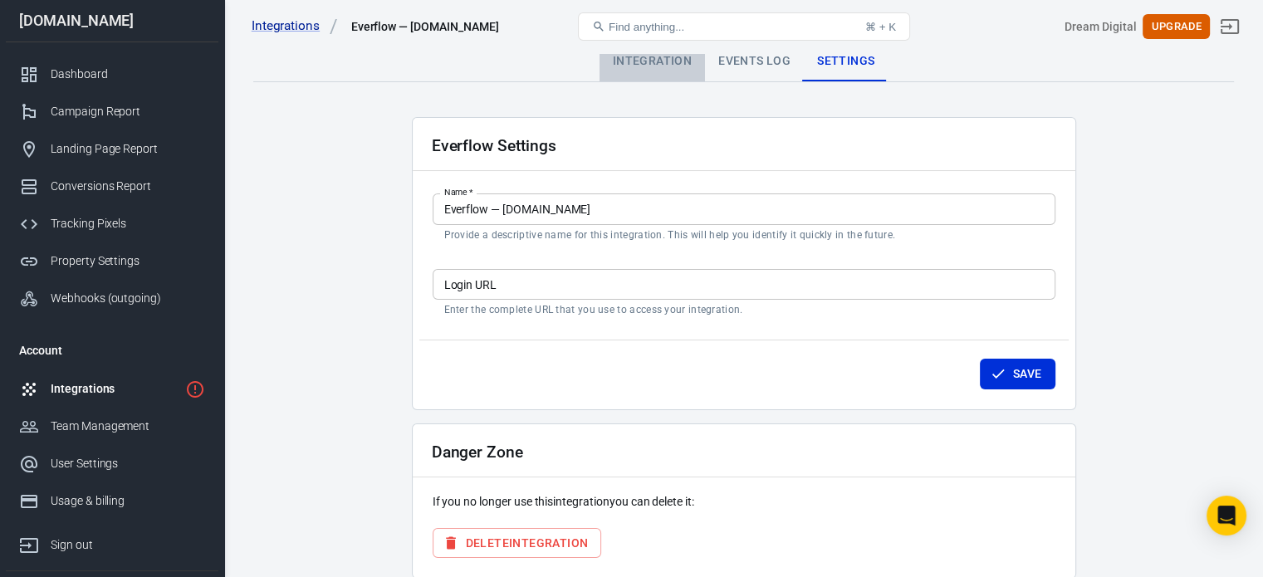
click at [668, 67] on div "Integration" at bounding box center [652, 62] width 105 height 40
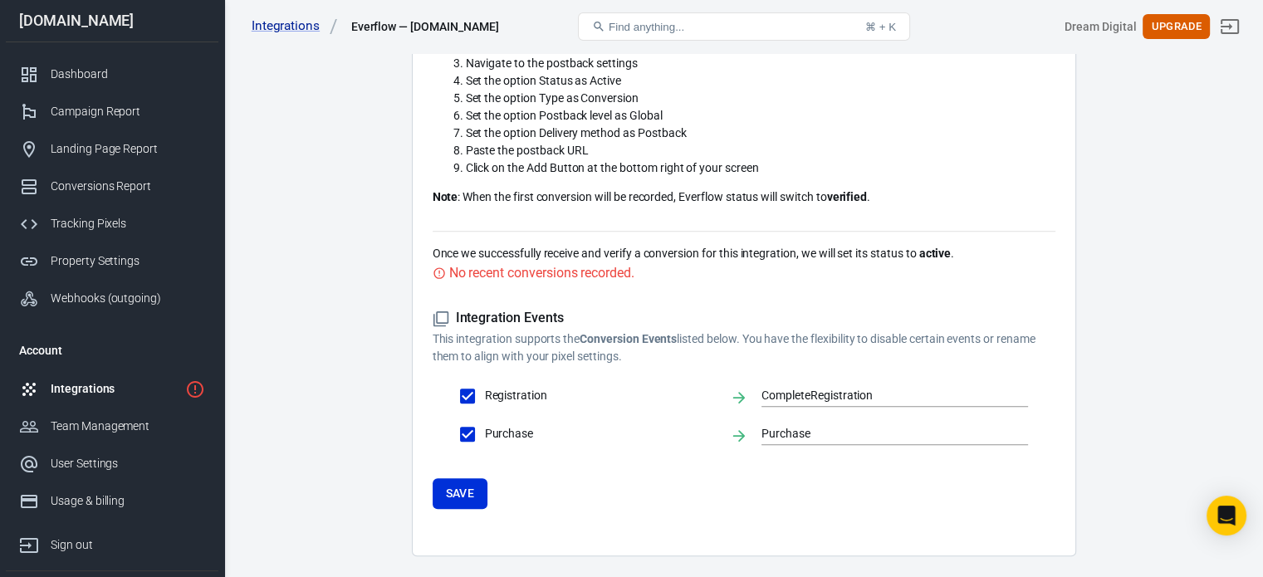
click at [439, 311] on icon at bounding box center [441, 319] width 17 height 17
click at [123, 290] on div "Webhooks (outgoing)" at bounding box center [128, 298] width 154 height 17
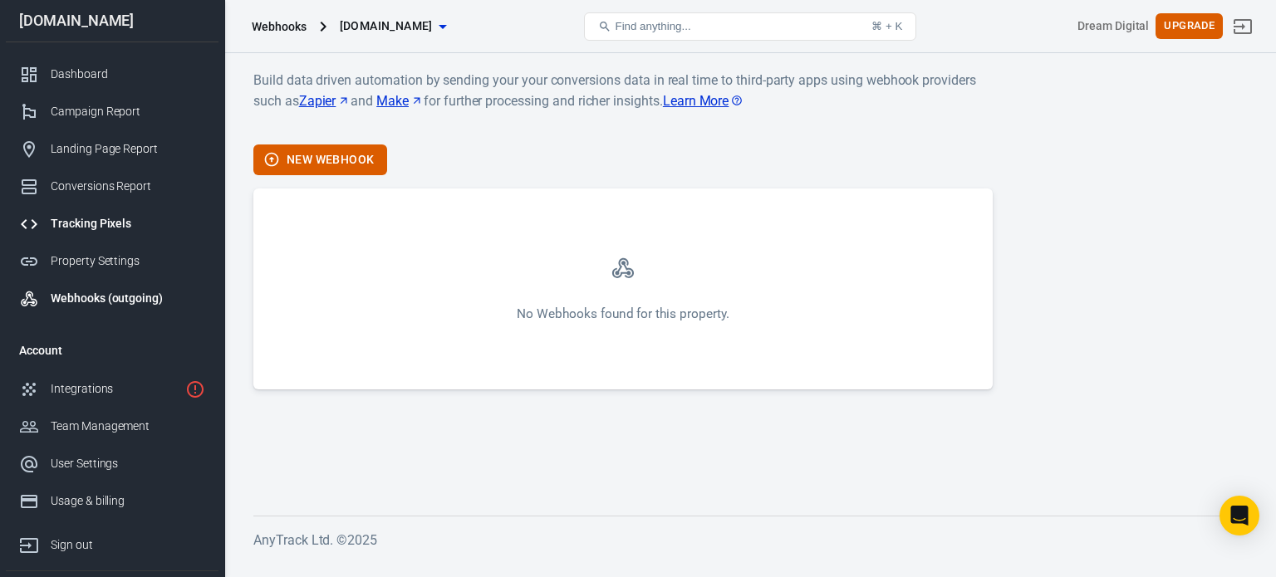
click at [115, 229] on div "Tracking Pixels" at bounding box center [128, 223] width 154 height 17
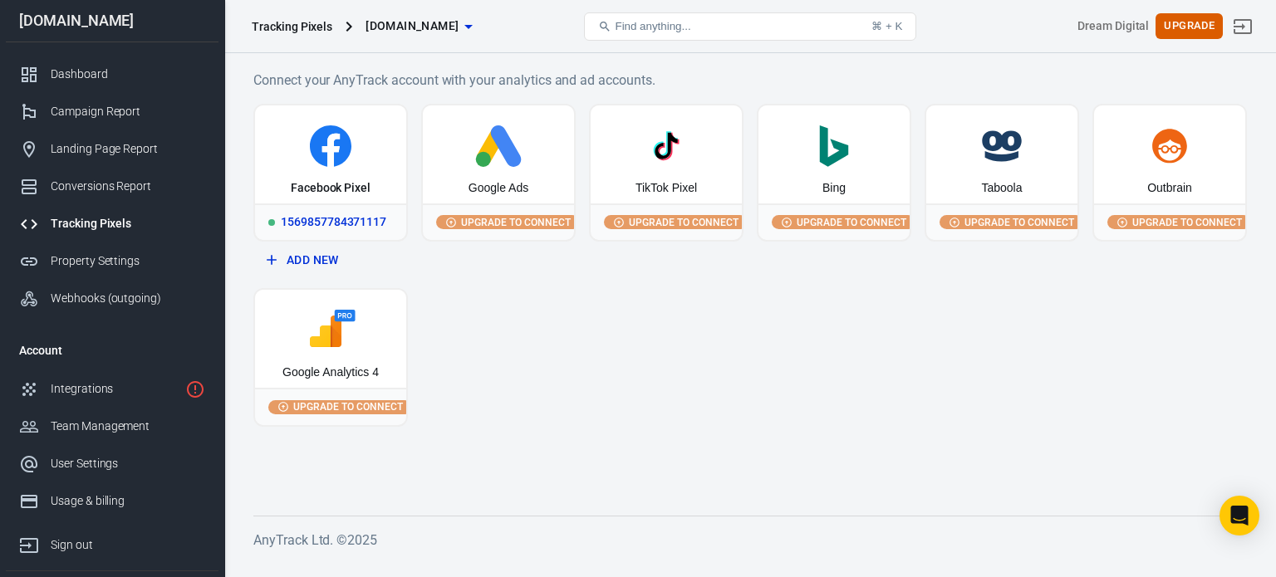
click at [375, 170] on div "Facebook Pixel" at bounding box center [330, 154] width 151 height 98
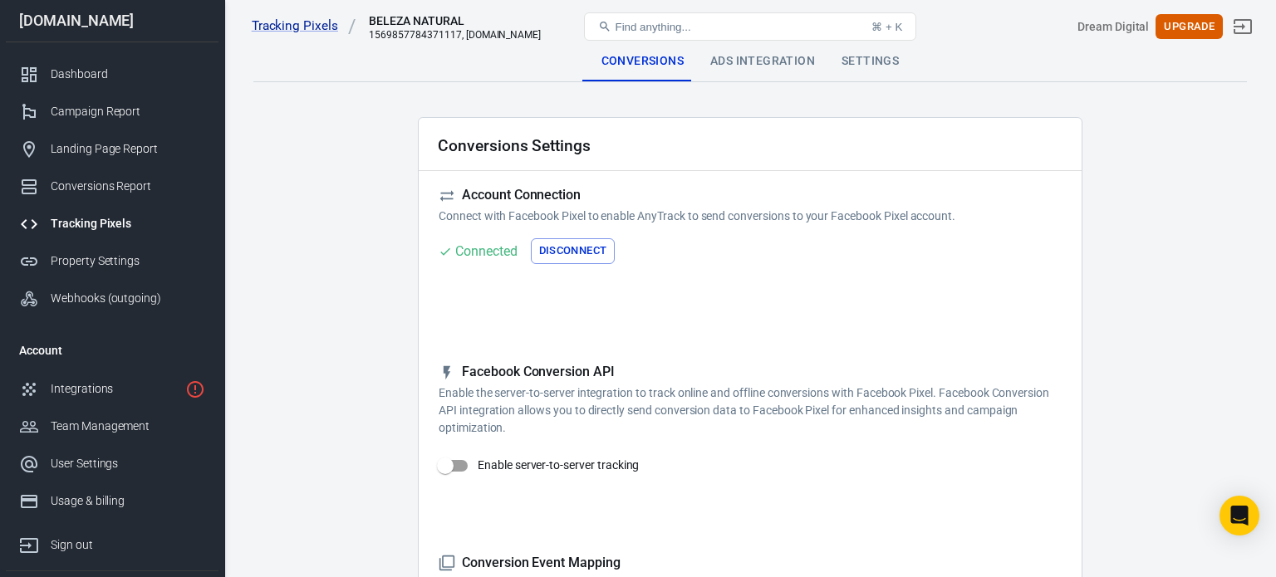
checkbox input "true"
type input "ViewContent"
checkbox input "true"
type input "SubmitApplication"
checkbox input "true"
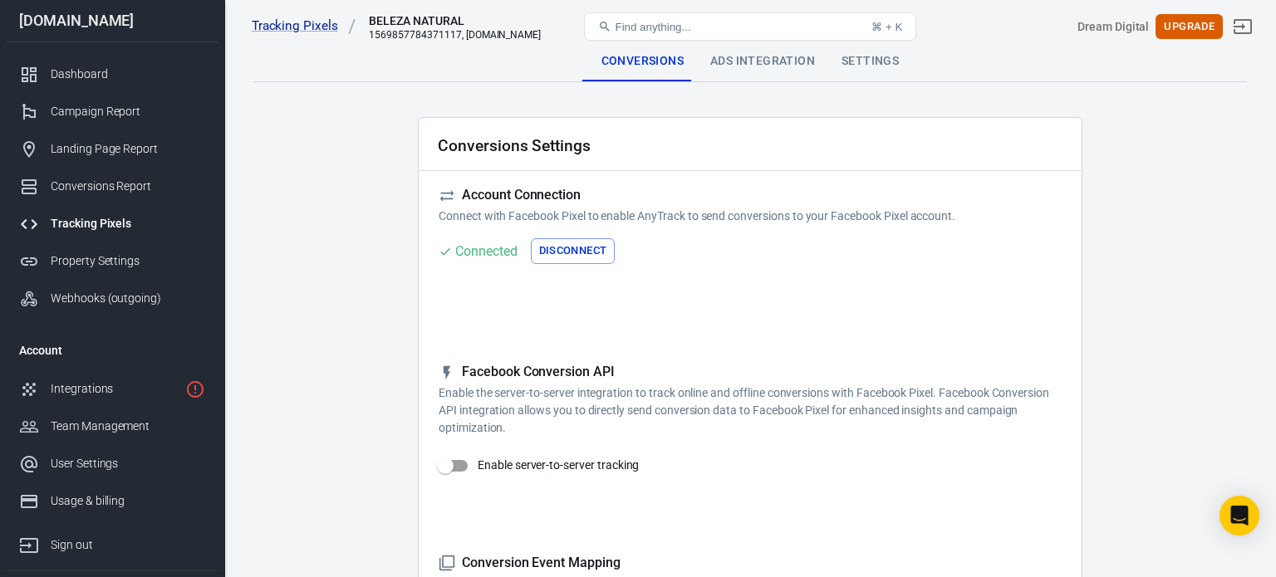
type input "ViewContent"
checkbox input "true"
type input "AddToCart"
checkbox input "true"
type input "InitiateCheckout"
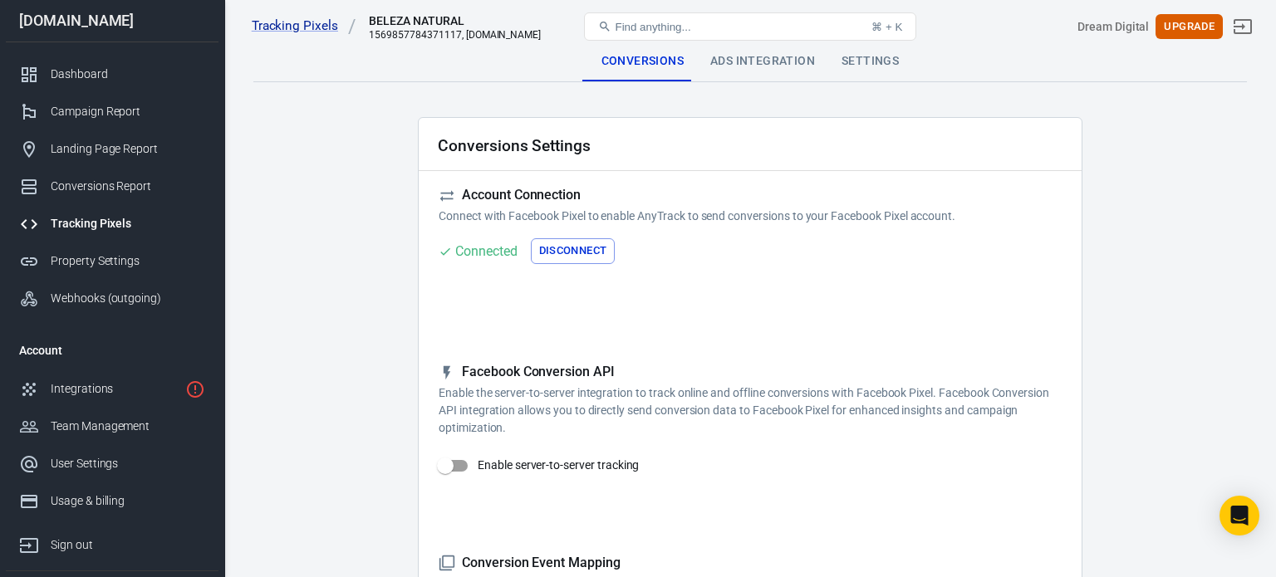
checkbox input "true"
type input "Lead"
checkbox input "true"
type input "CompleteRegistration"
checkbox input "true"
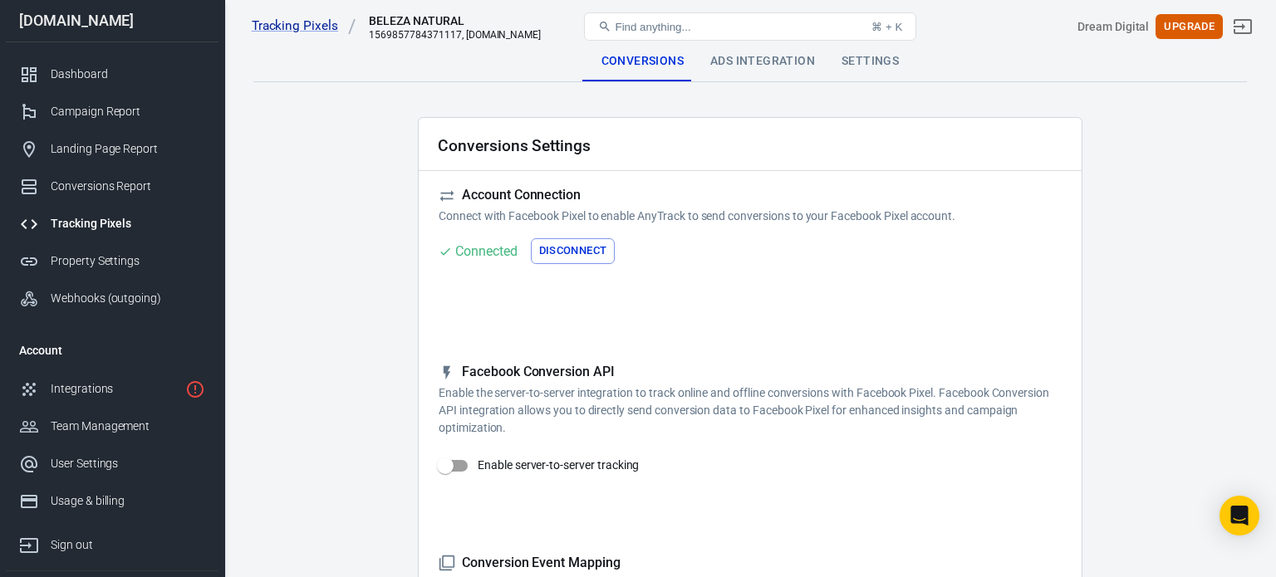
type input "Purchase"
checkbox input "true"
type input "AddPaymentInfo"
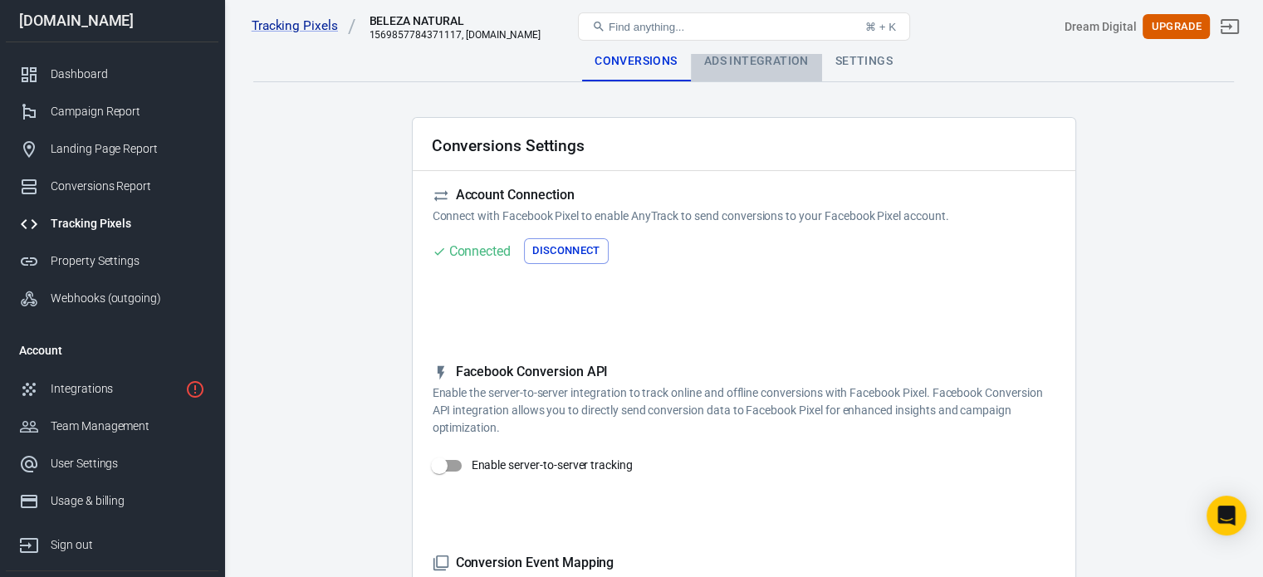
click at [767, 65] on div "Ads Integration" at bounding box center [756, 62] width 131 height 40
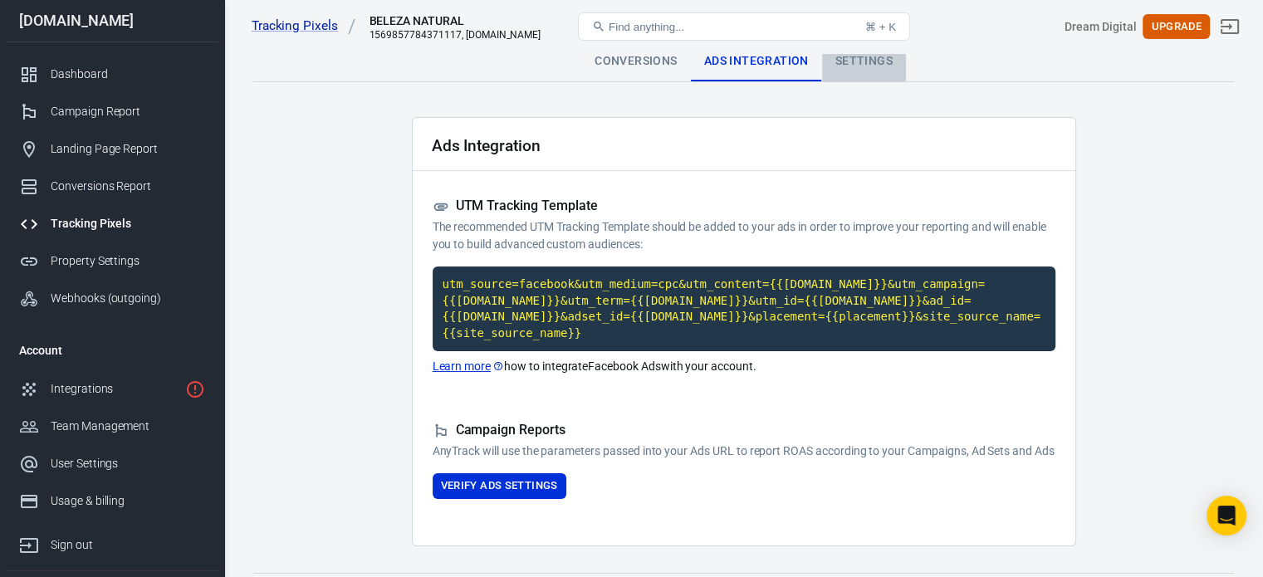
click at [877, 66] on div "Settings" at bounding box center [864, 62] width 84 height 40
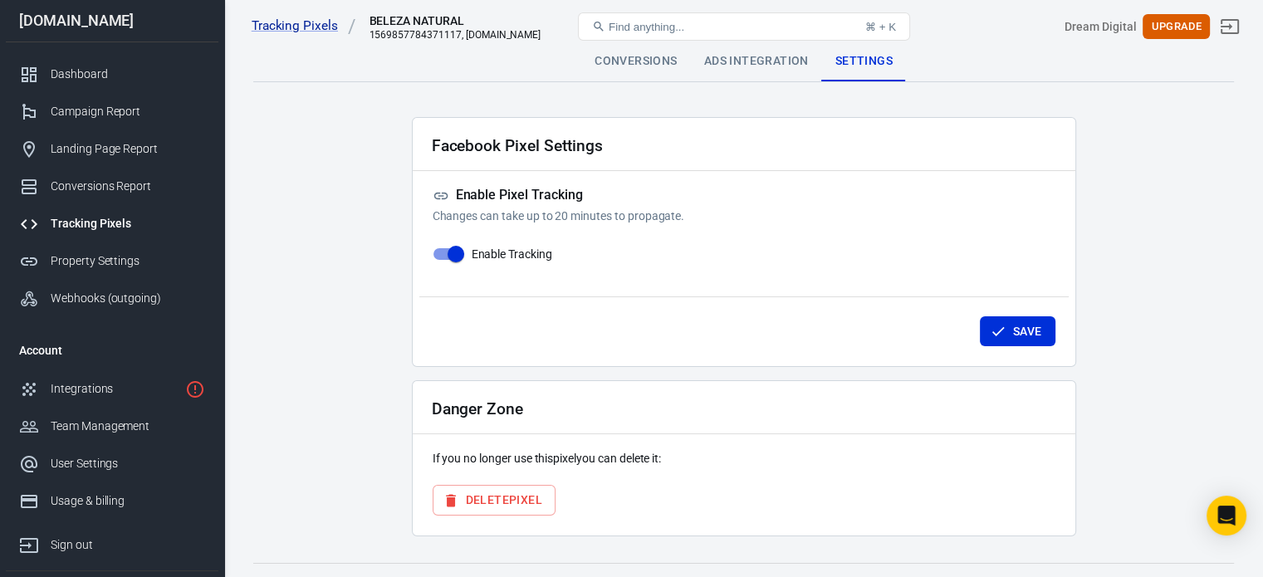
click at [761, 72] on div "Ads Integration" at bounding box center [756, 62] width 131 height 40
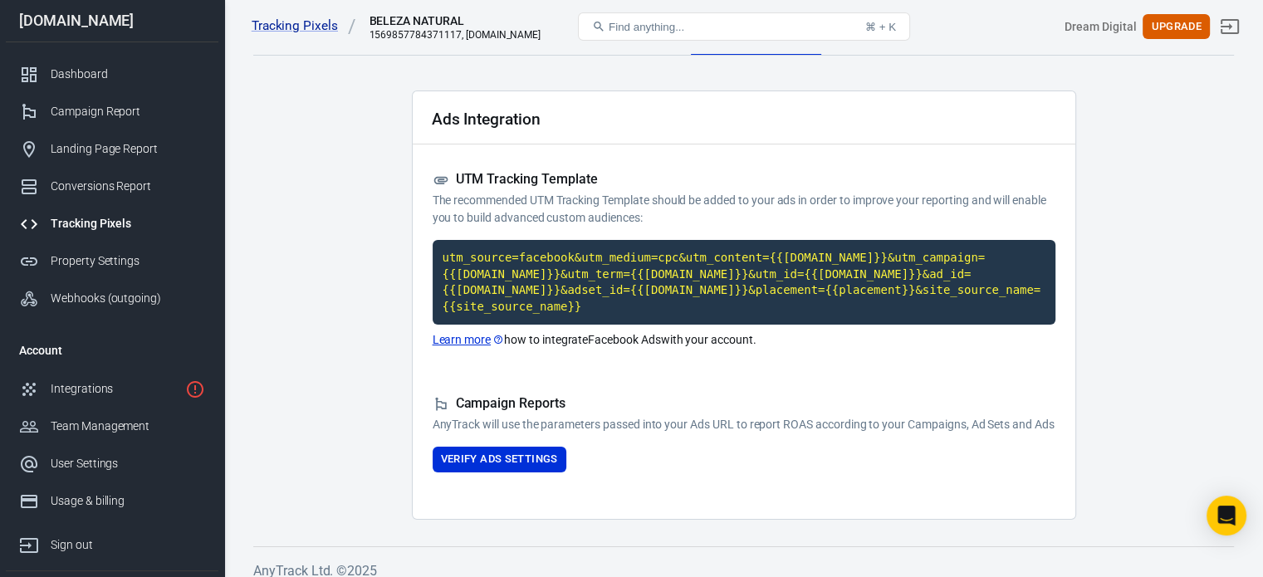
scroll to position [41, 0]
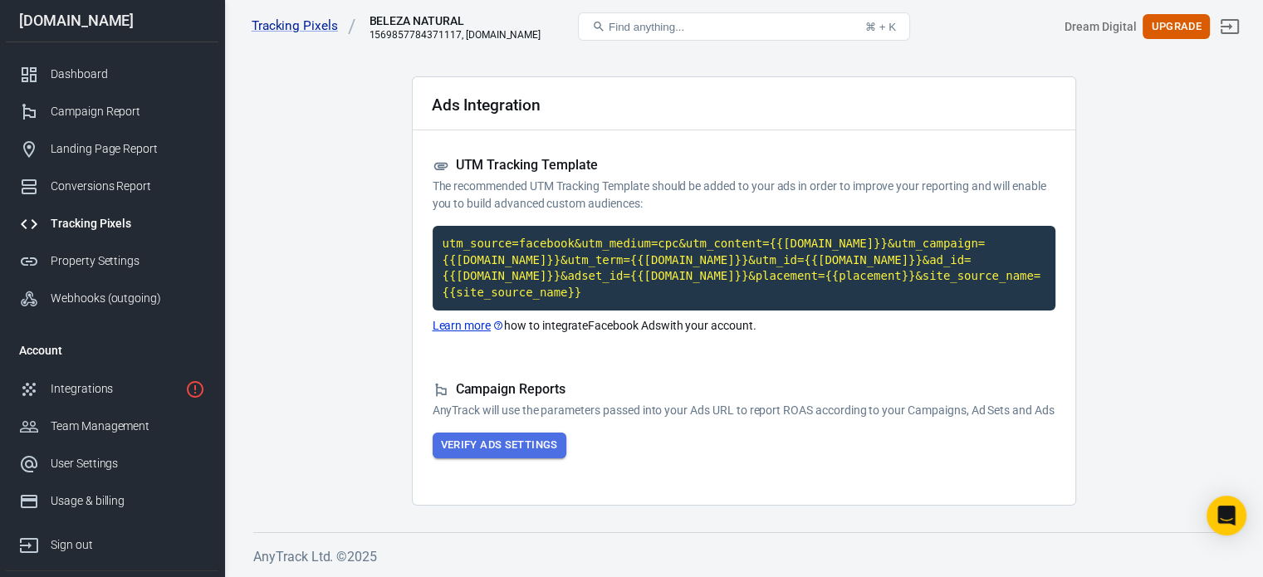
click at [501, 450] on button "Verify Ads Settings" at bounding box center [500, 446] width 134 height 26
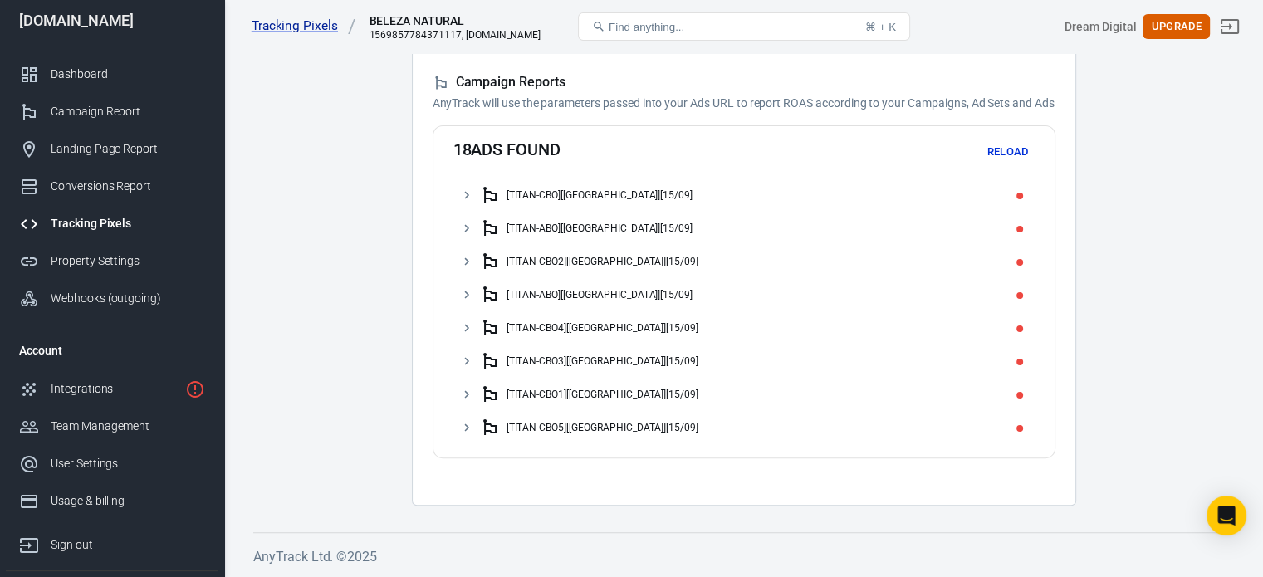
scroll to position [0, 0]
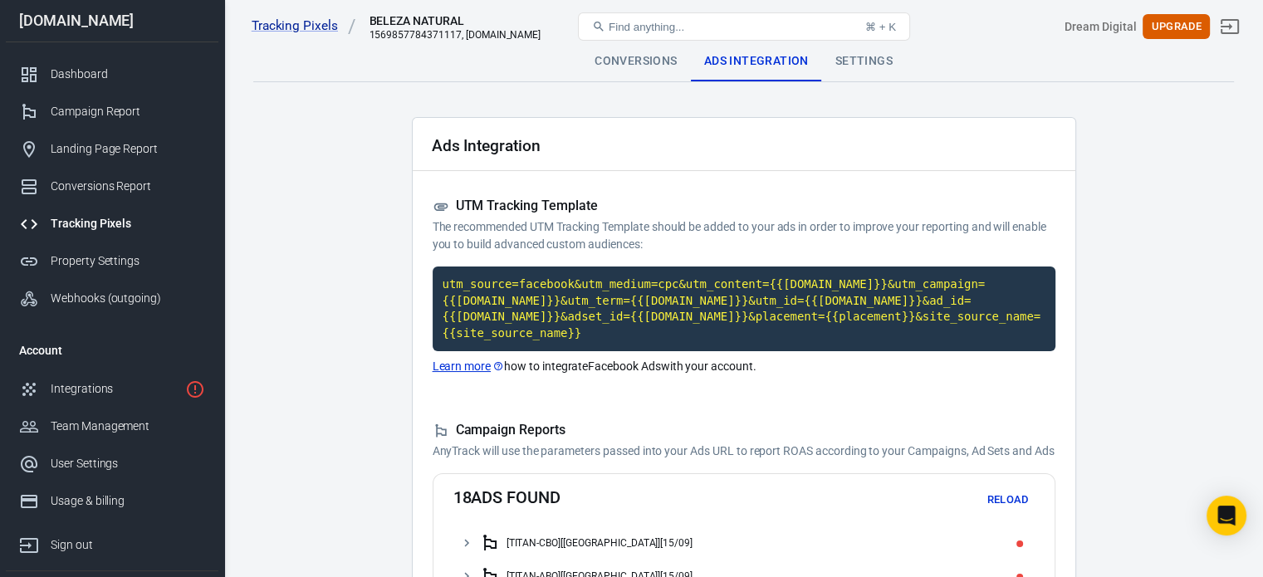
click at [600, 55] on div "Conversions" at bounding box center [635, 62] width 109 height 40
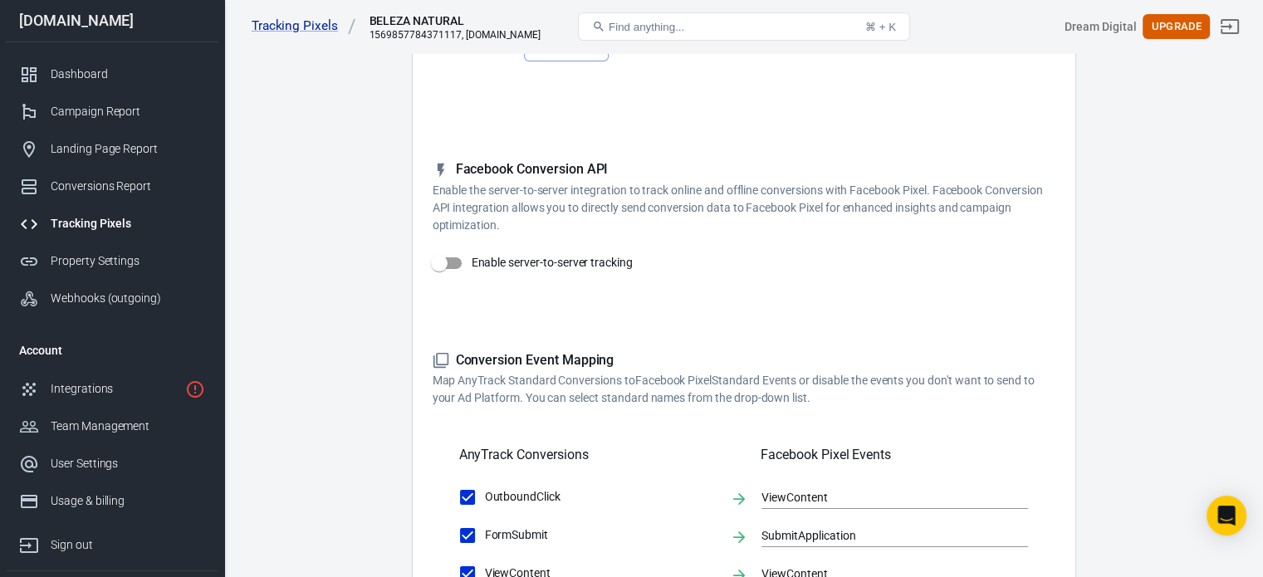
scroll to position [166, 0]
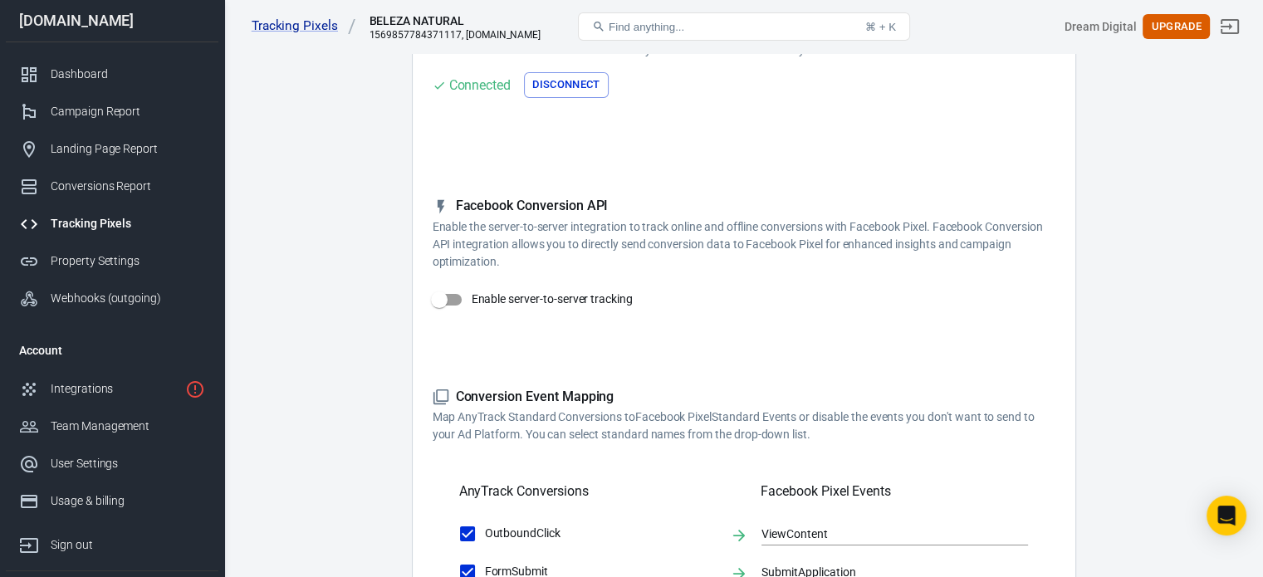
click at [744, 221] on p "Enable the server-to-server integration to track online and offline conversions…" at bounding box center [744, 244] width 623 height 52
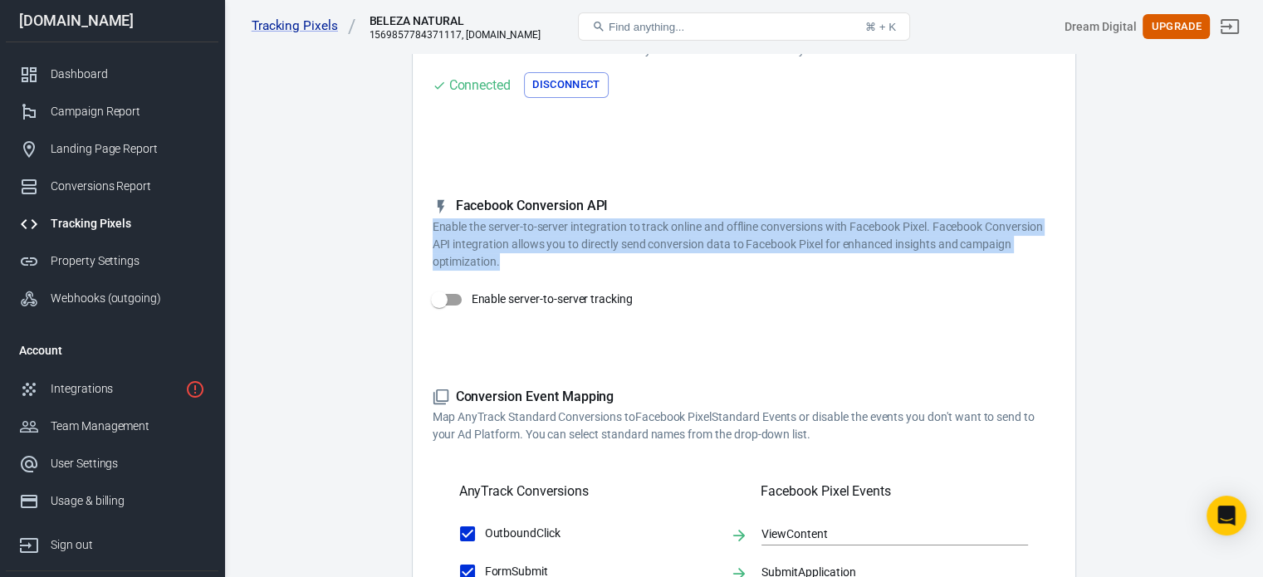
click at [459, 303] on input "Enable server-to-server tracking" at bounding box center [439, 300] width 95 height 32
checkbox input "false"
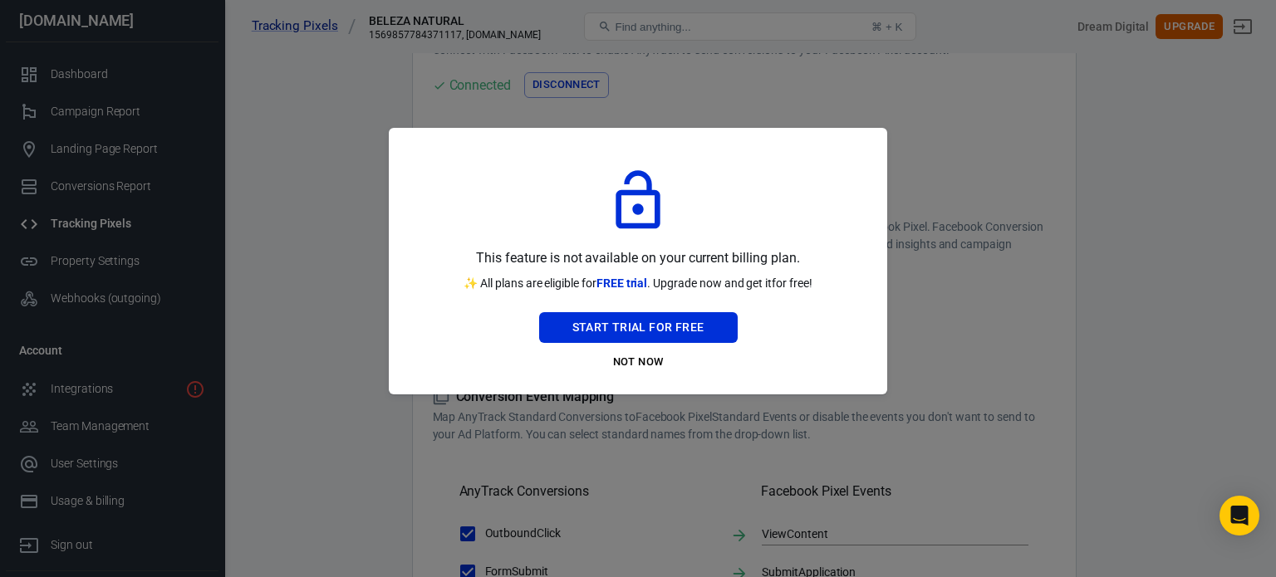
click at [1041, 341] on div at bounding box center [638, 288] width 1276 height 577
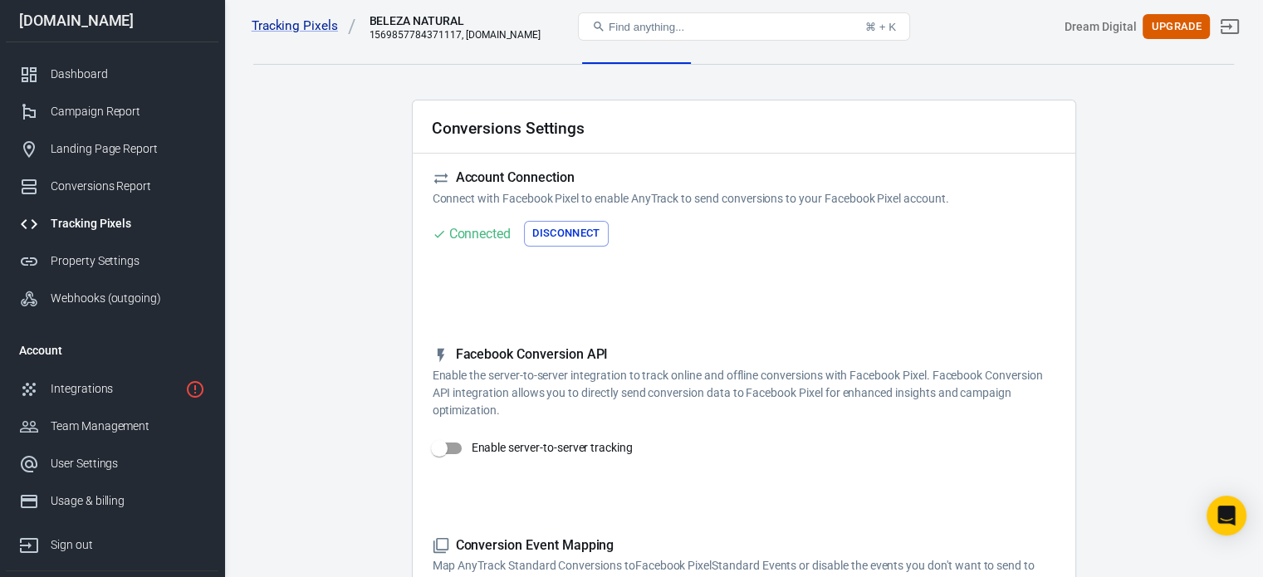
scroll to position [0, 0]
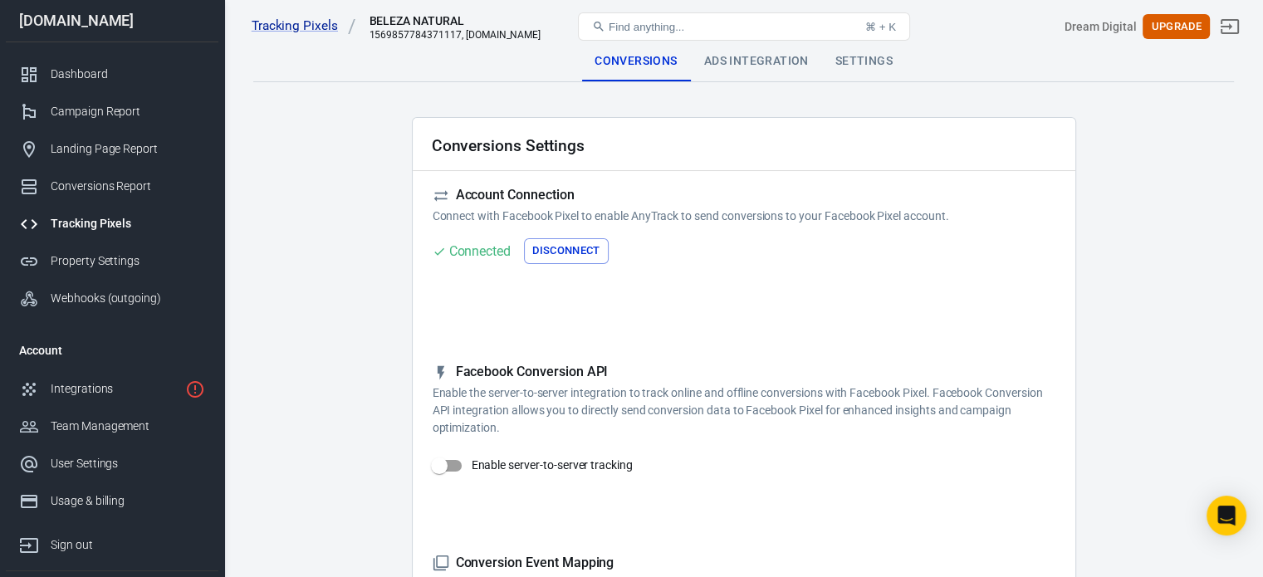
click at [751, 68] on div "Ads Integration" at bounding box center [756, 62] width 131 height 40
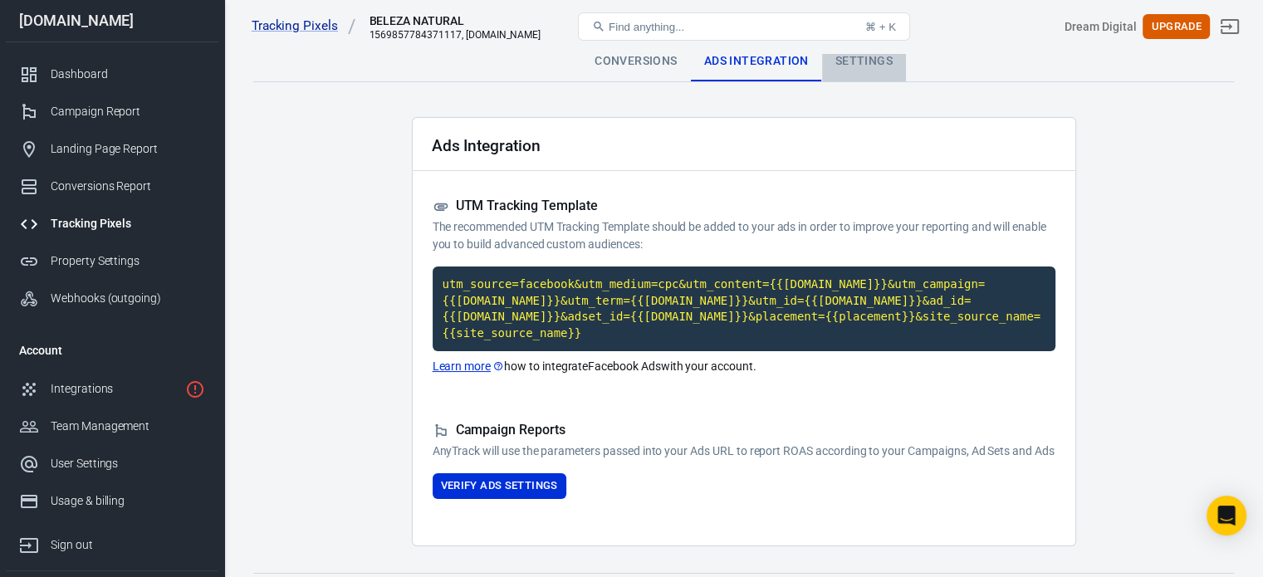
click at [861, 69] on div "Settings" at bounding box center [864, 62] width 84 height 40
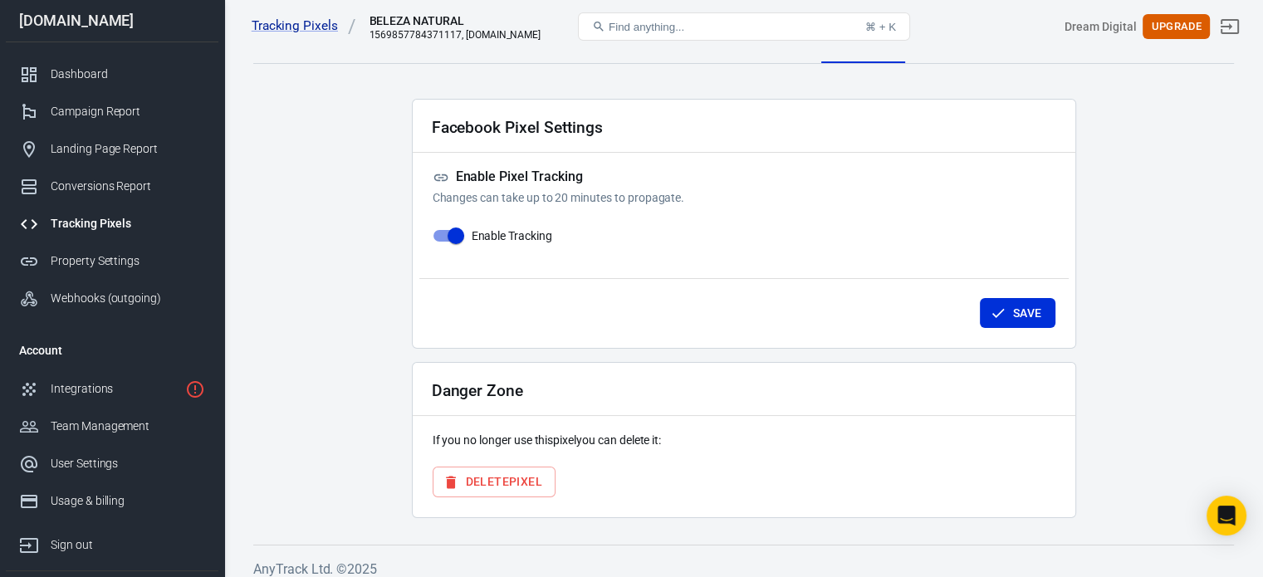
scroll to position [29, 0]
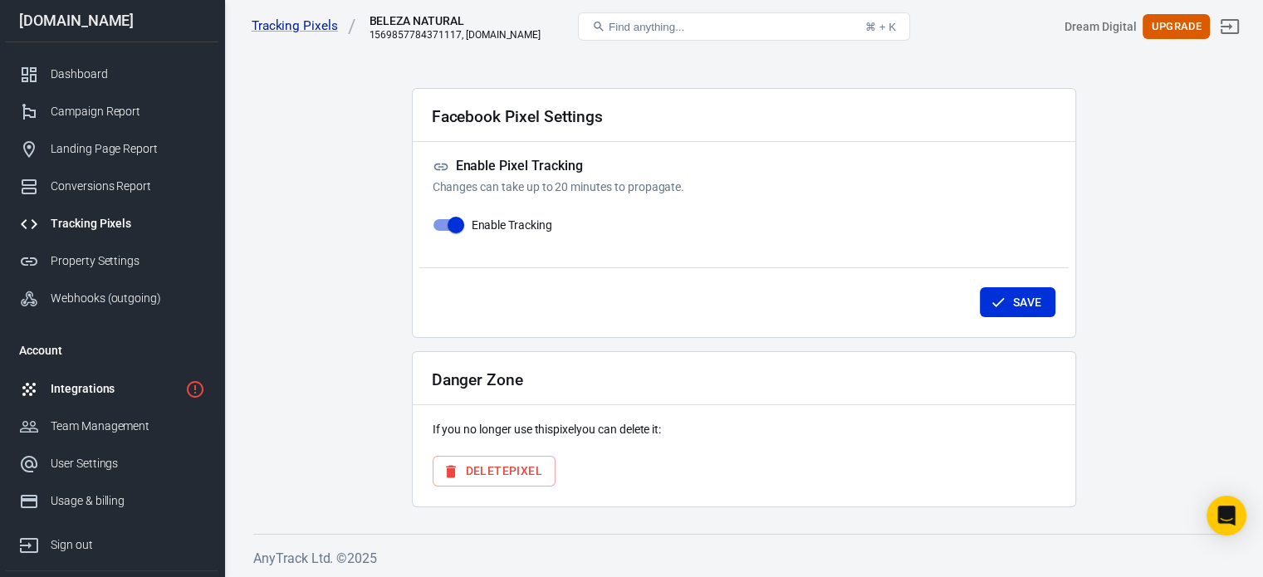
click at [81, 396] on div "Integrations" at bounding box center [115, 388] width 128 height 17
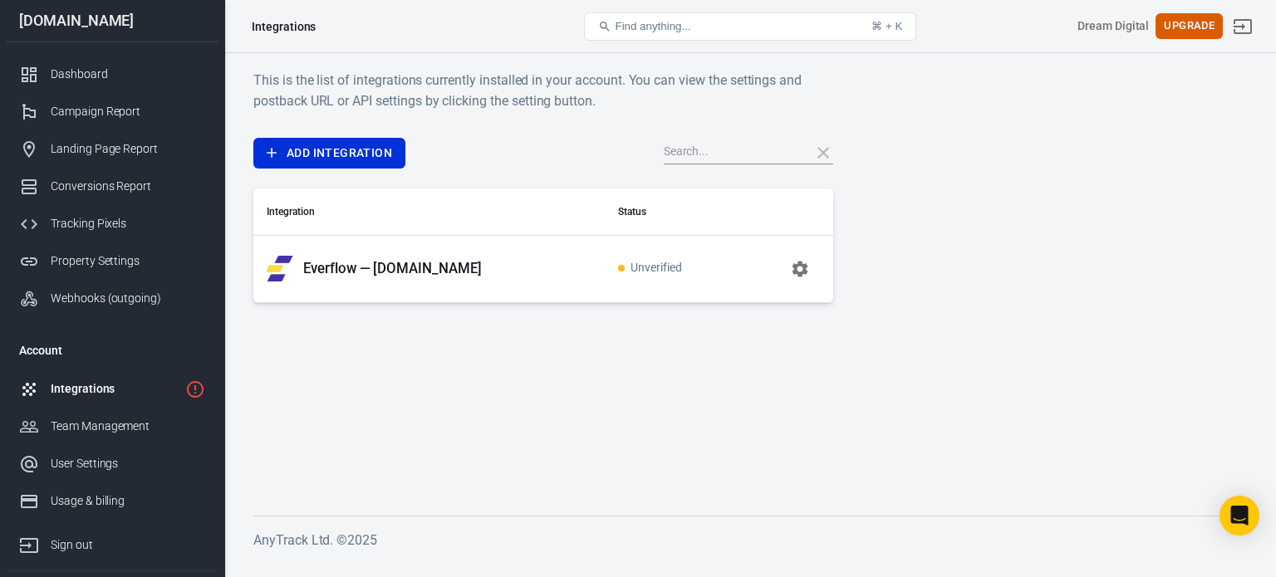
click at [605, 283] on td "Unverified" at bounding box center [670, 268] width 131 height 67
click at [618, 267] on span "Unverified" at bounding box center [650, 269] width 64 height 14
